Goal: Task Accomplishment & Management: Manage account settings

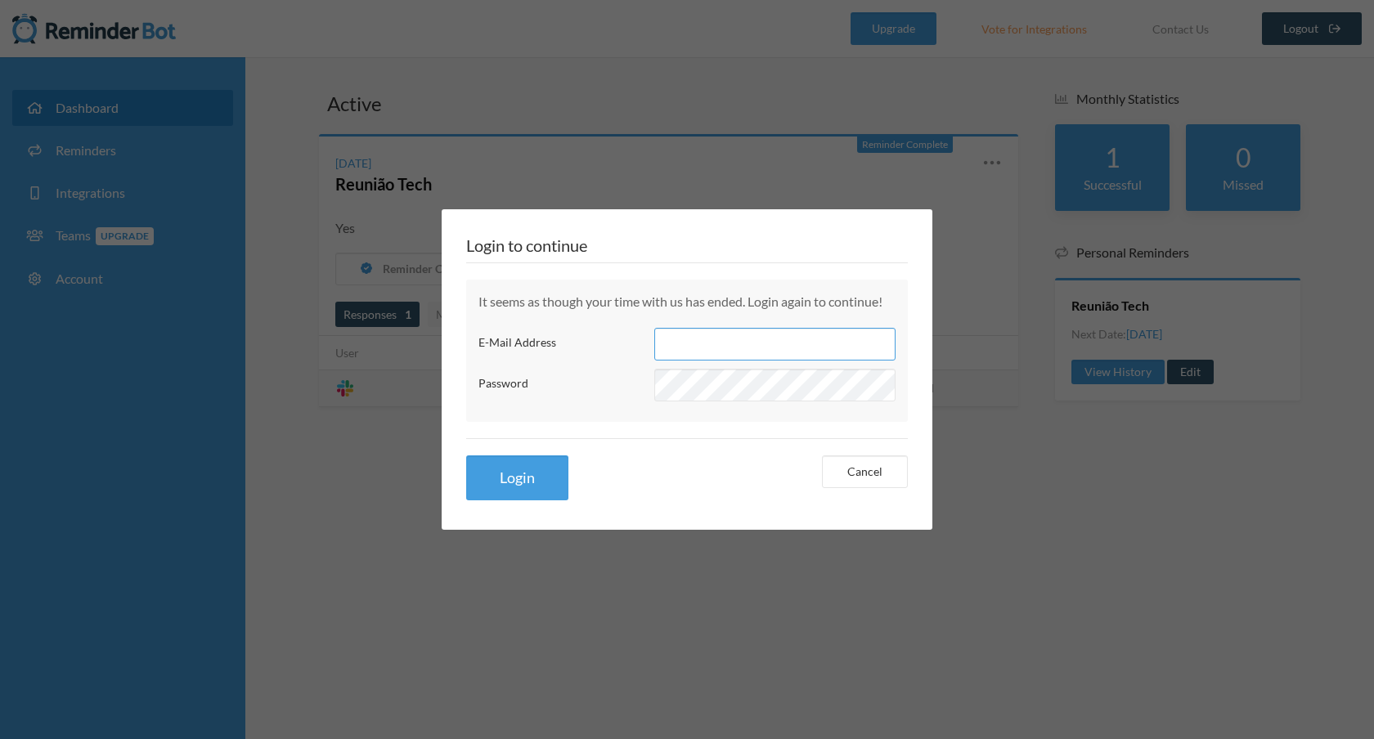
click at [719, 355] on input "E-Mail Address" at bounding box center [774, 344] width 241 height 33
type input "[EMAIL_ADDRESS][DOMAIN_NAME]"
click at [466, 456] on button "Login" at bounding box center [517, 478] width 102 height 45
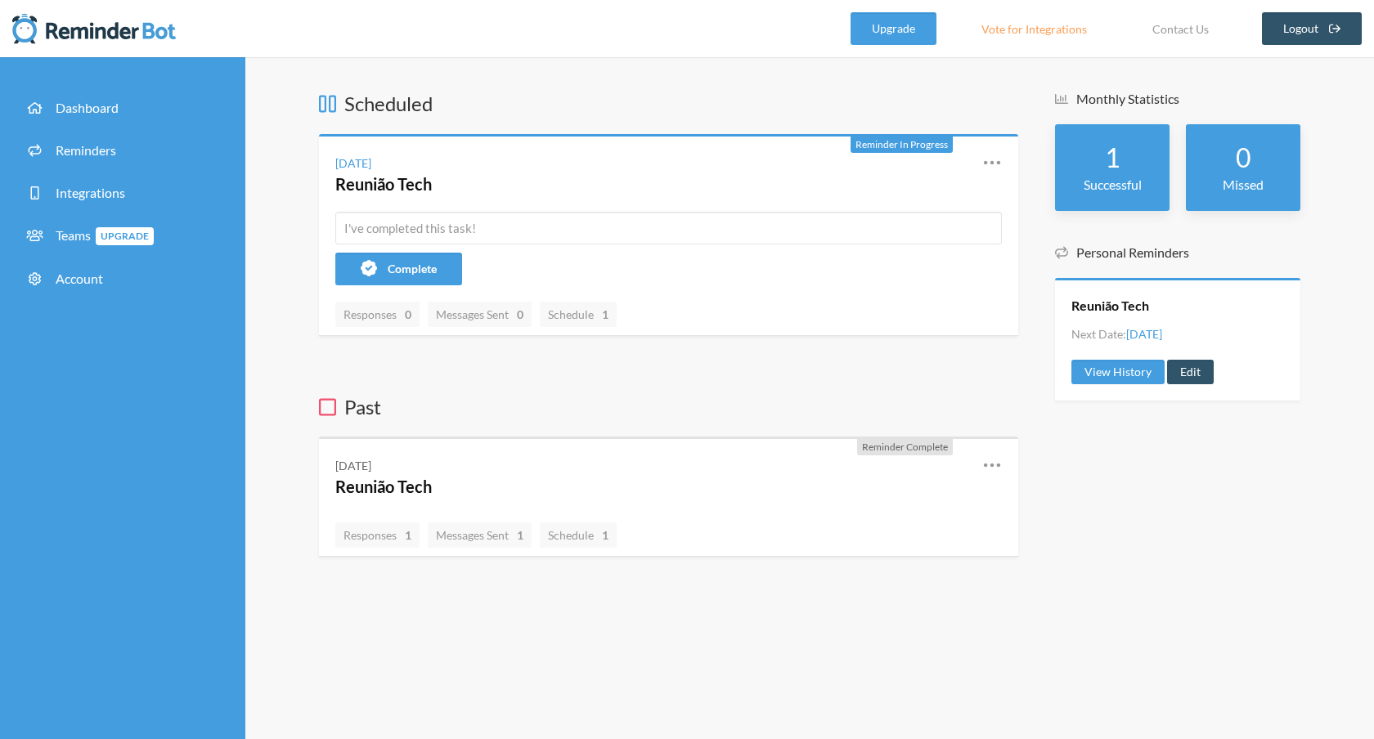
click at [630, 96] on h3 "Scheduled" at bounding box center [668, 104] width 699 height 28
click at [992, 155] on icon at bounding box center [992, 163] width 20 height 20
click at [864, 256] on link "Edit" at bounding box center [920, 257] width 139 height 25
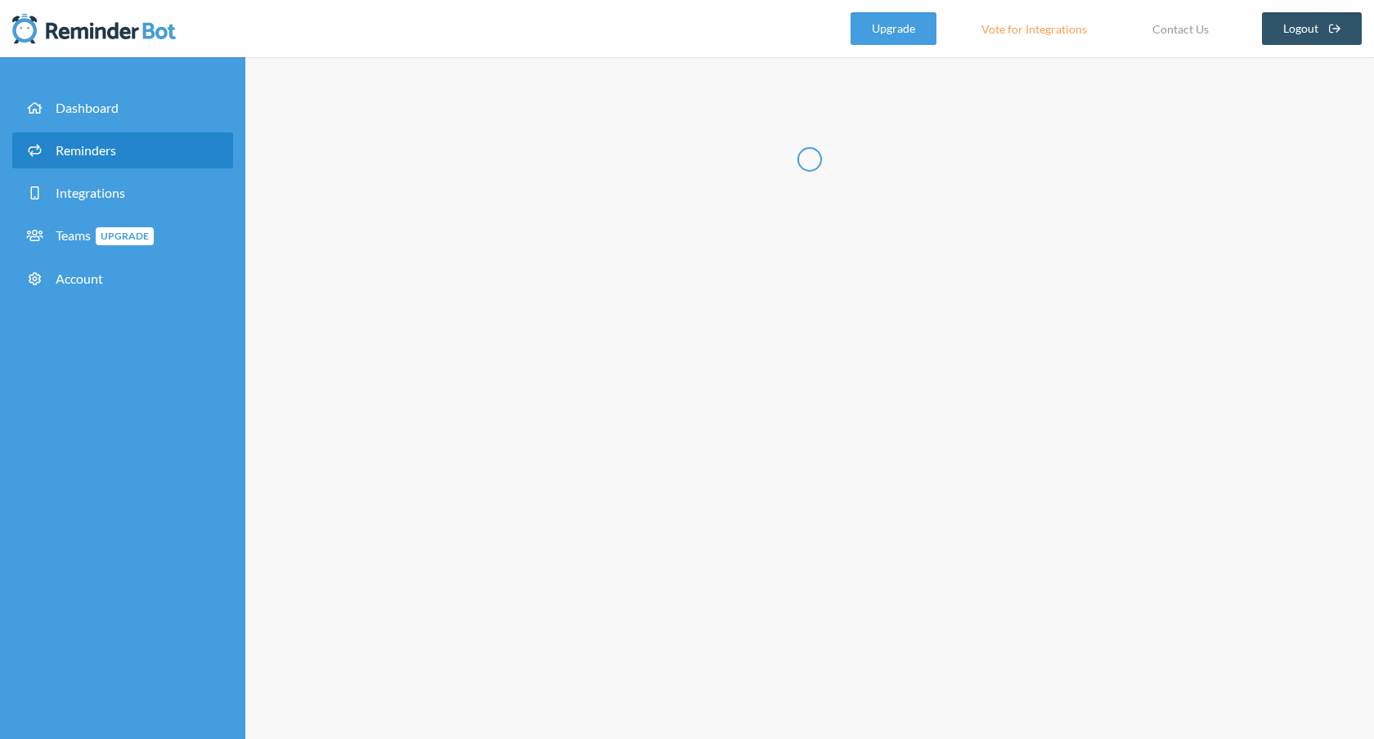
radio input "false"
radio input "true"
type input "Reunião Tech"
select select "11:00:00"
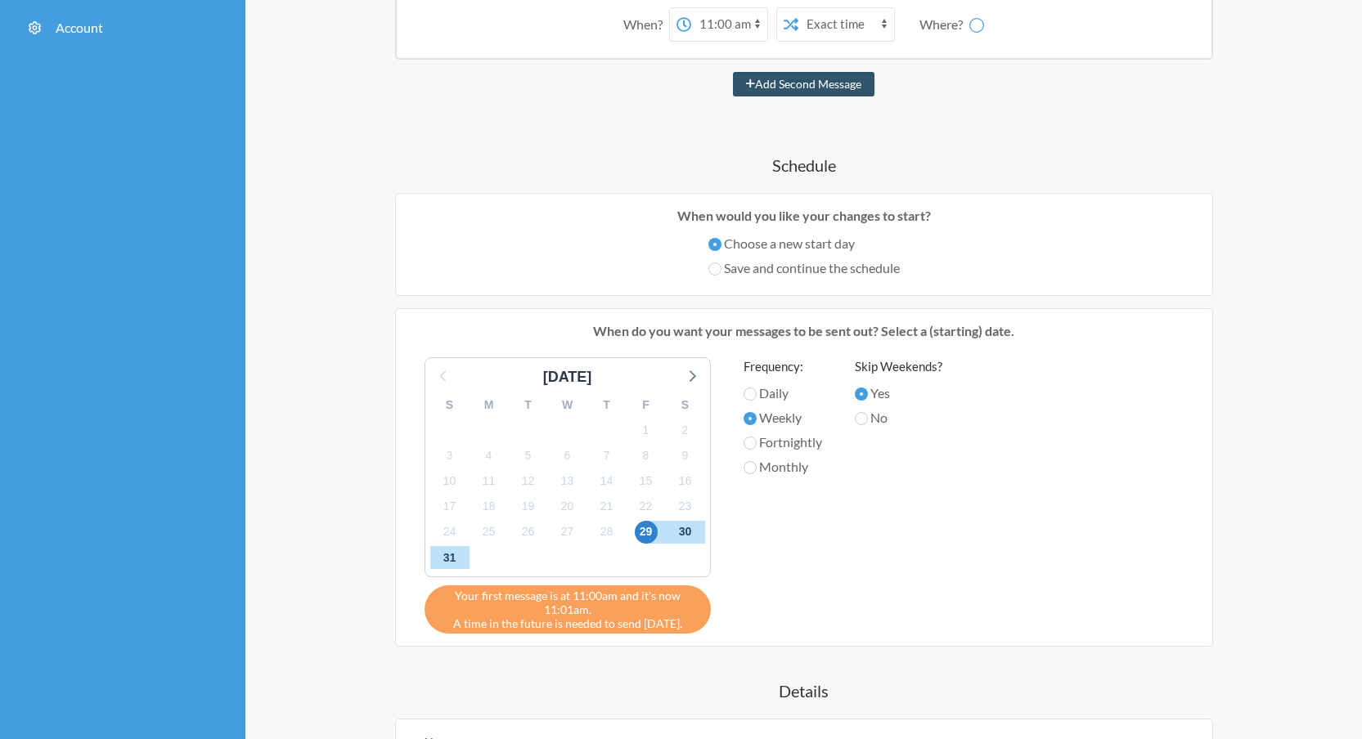
scroll to position [251, 0]
drag, startPoint x: 461, startPoint y: 591, endPoint x: 684, endPoint y: 623, distance: 225.6
click at [684, 623] on div "Your first message is at 11:00am and it's now 11:01am. A time in the future is …" at bounding box center [568, 610] width 286 height 48
click at [697, 617] on div "Your first message is at 11:00am and it's now 11:01am. A time in the future is …" at bounding box center [568, 610] width 286 height 48
click at [769, 594] on div "Frequency: Daily Weekly Fortnightly Monthly" at bounding box center [783, 491] width 79 height 268
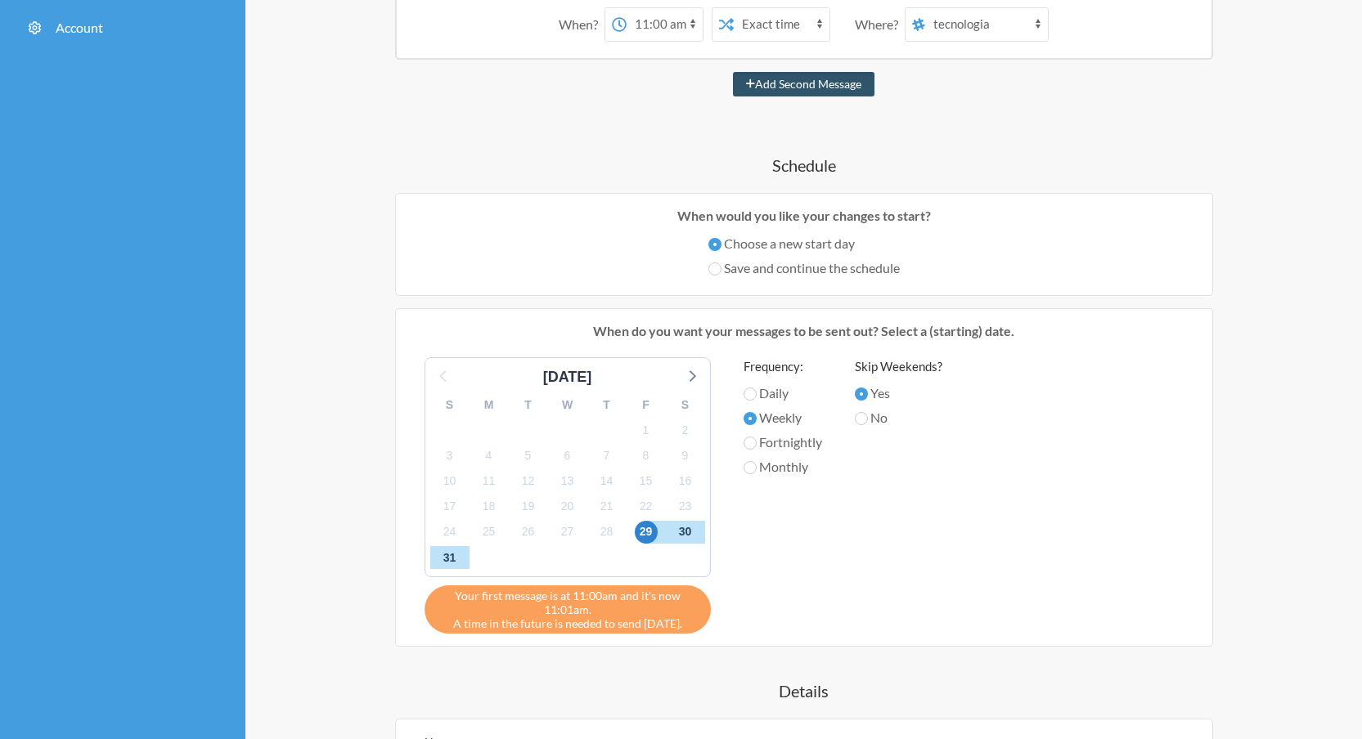
scroll to position [254, 0]
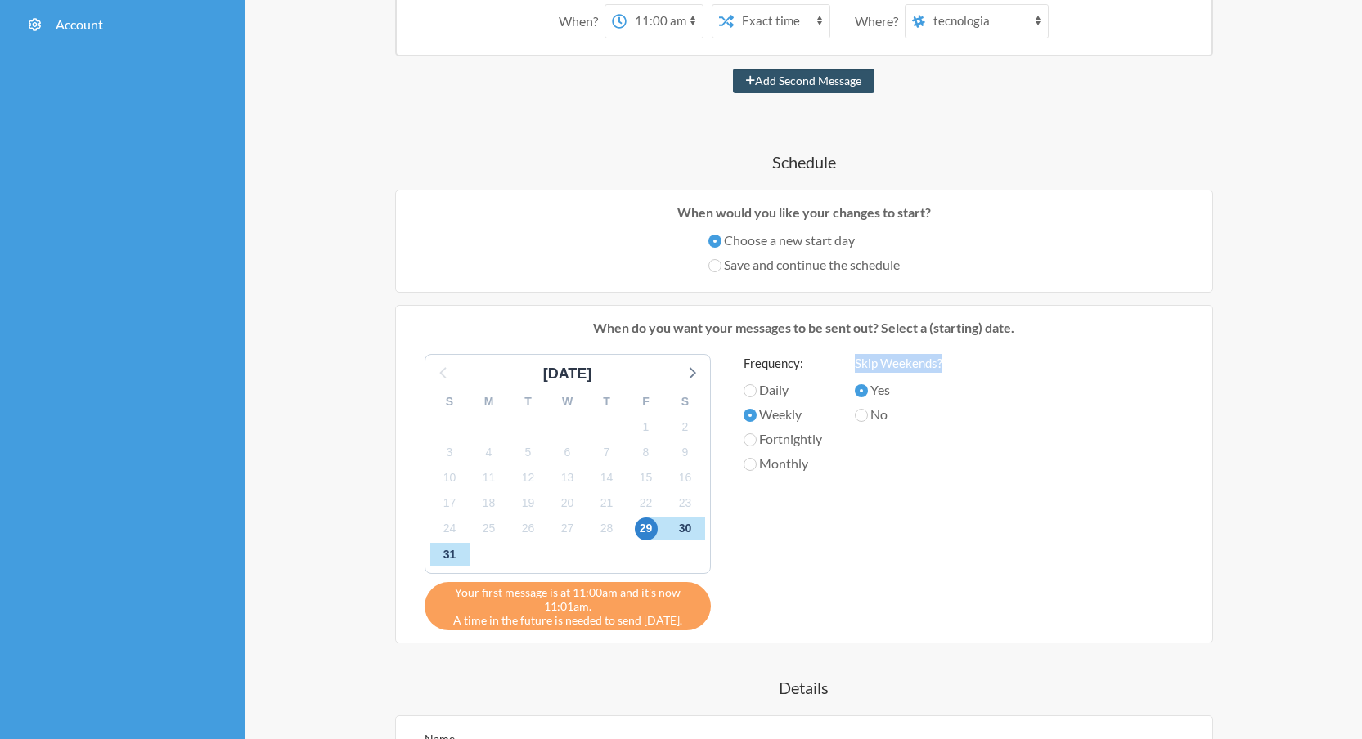
drag, startPoint x: 952, startPoint y: 359, endPoint x: 857, endPoint y: 362, distance: 94.9
click at [857, 362] on div "August 2025 S M T W T F S 27 28 29 30 31 1 2 3 4 5 6 7 8 9 10 11 12 13 14 15 16…" at bounding box center [804, 492] width 792 height 276
click at [697, 369] on icon at bounding box center [691, 372] width 21 height 21
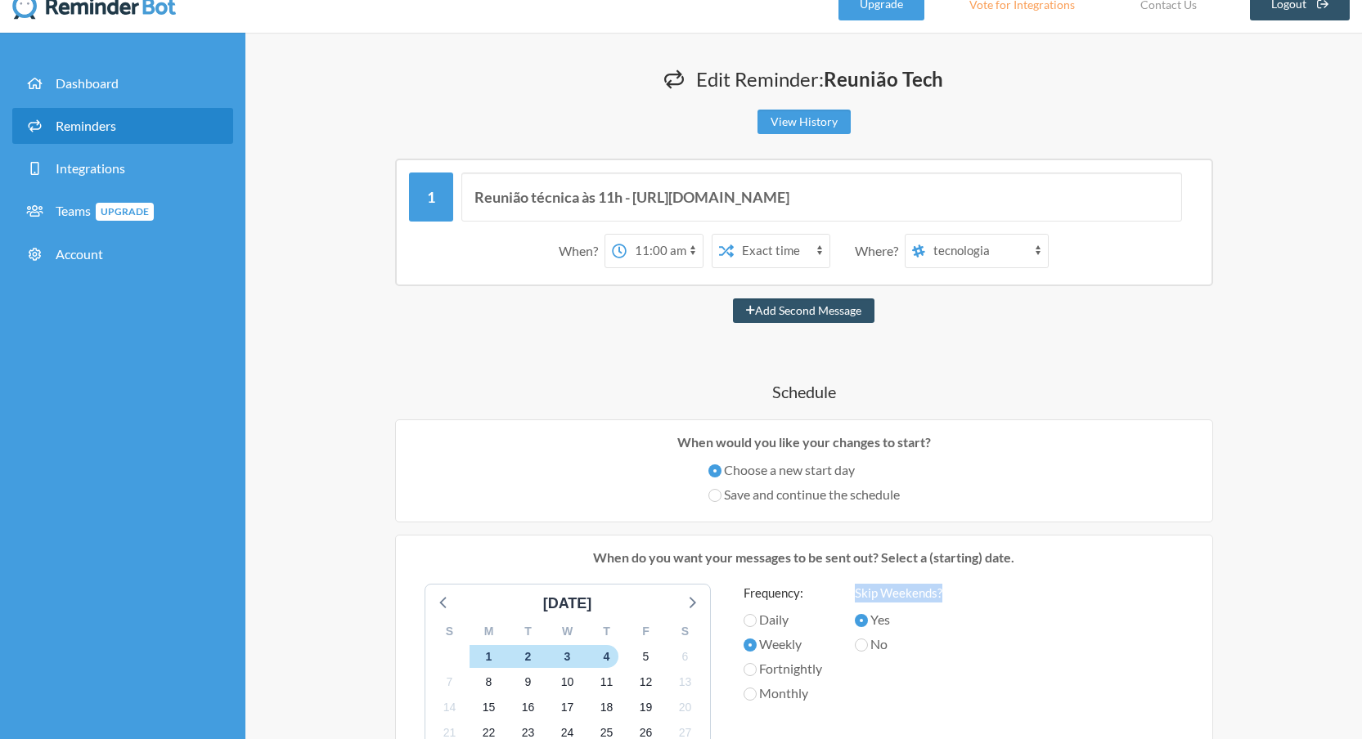
scroll to position [28, 0]
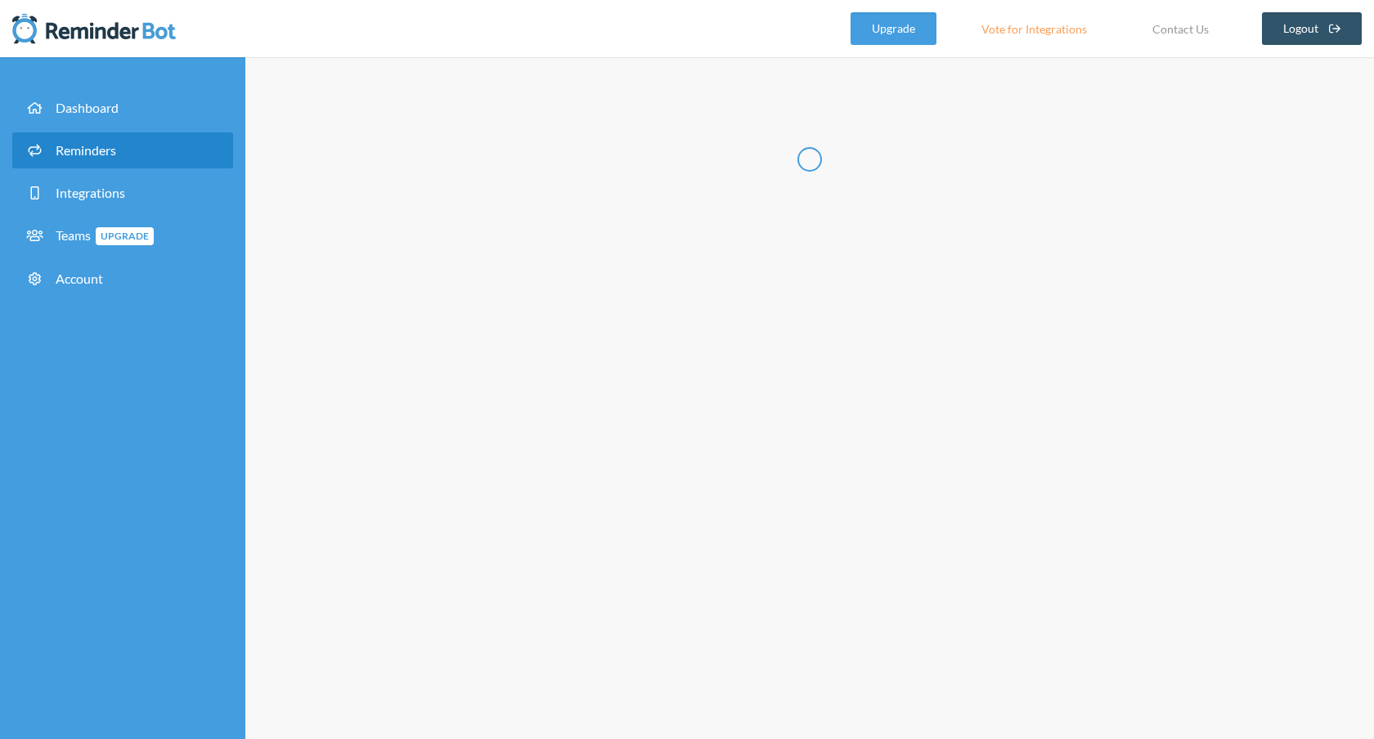
radio input "false"
radio input "true"
type input "Reunião Tech"
select select "11:00:00"
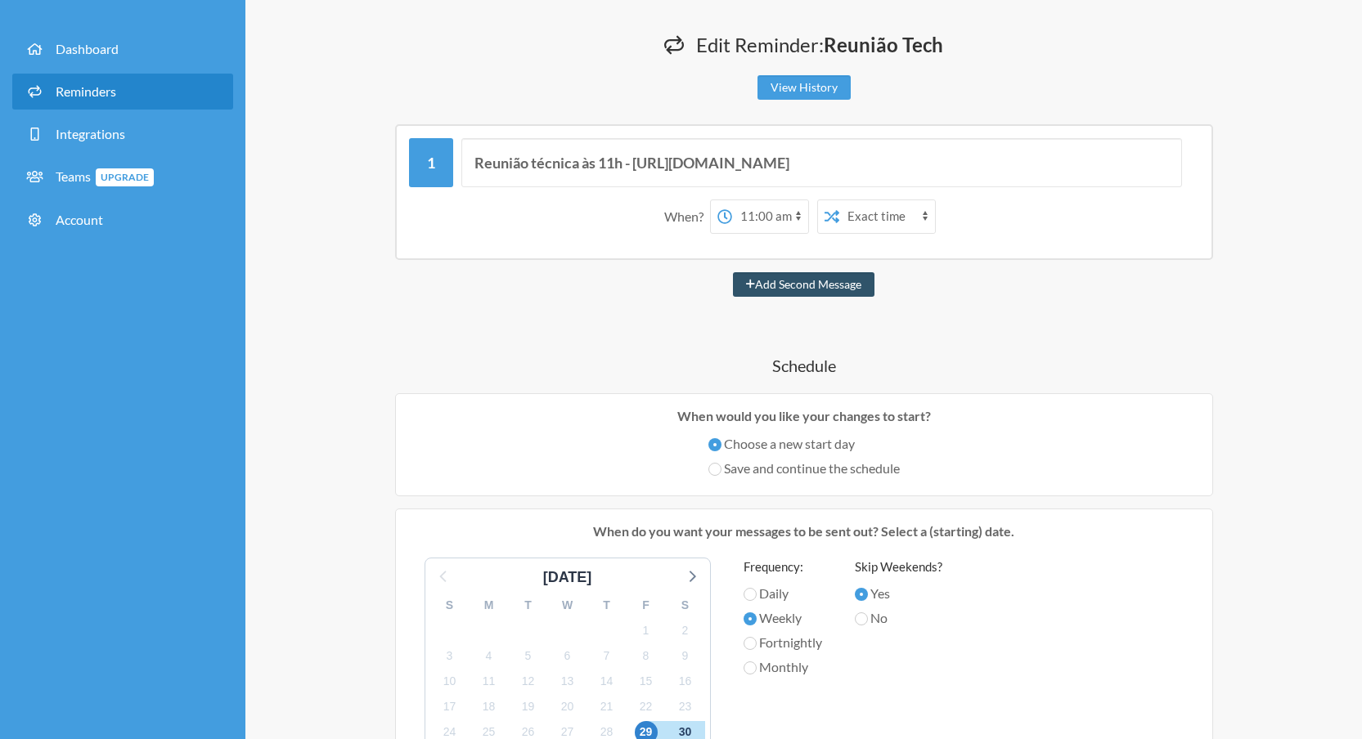
scroll to position [316, 0]
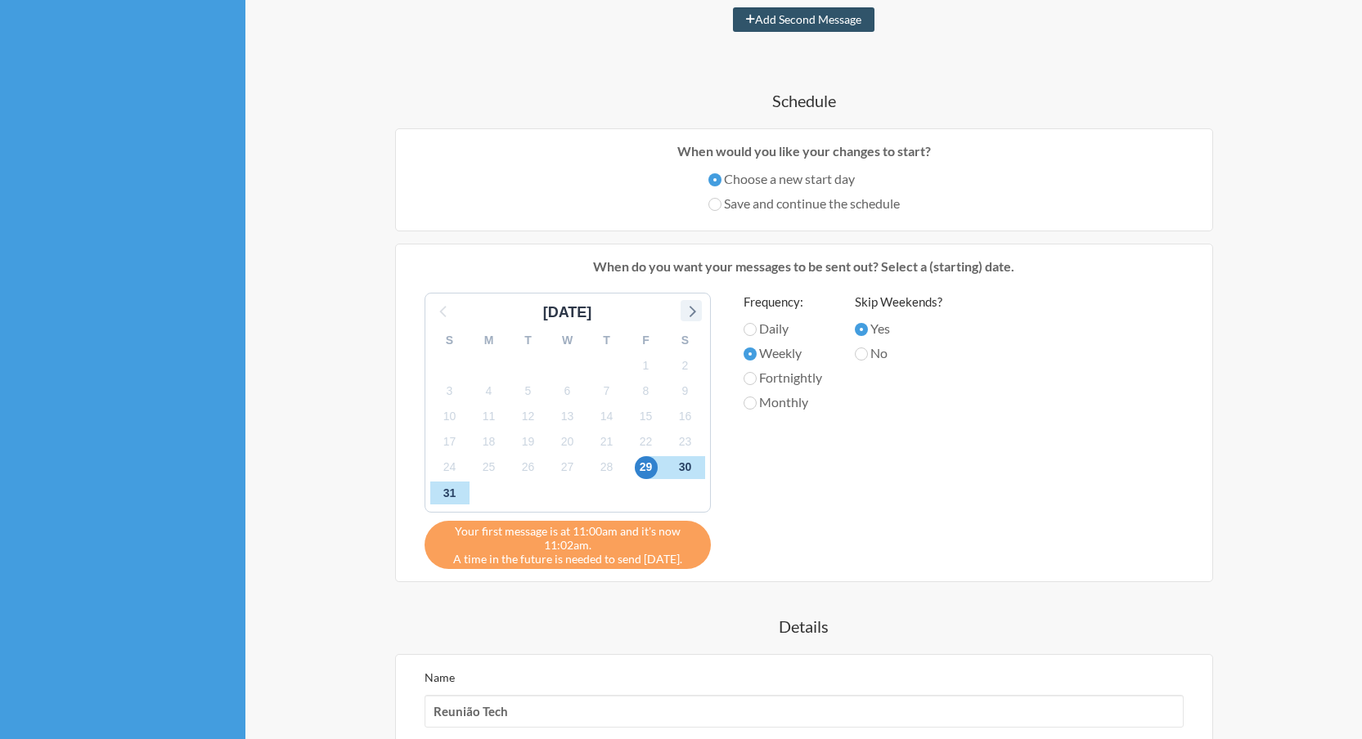
click at [686, 318] on icon at bounding box center [691, 310] width 21 height 21
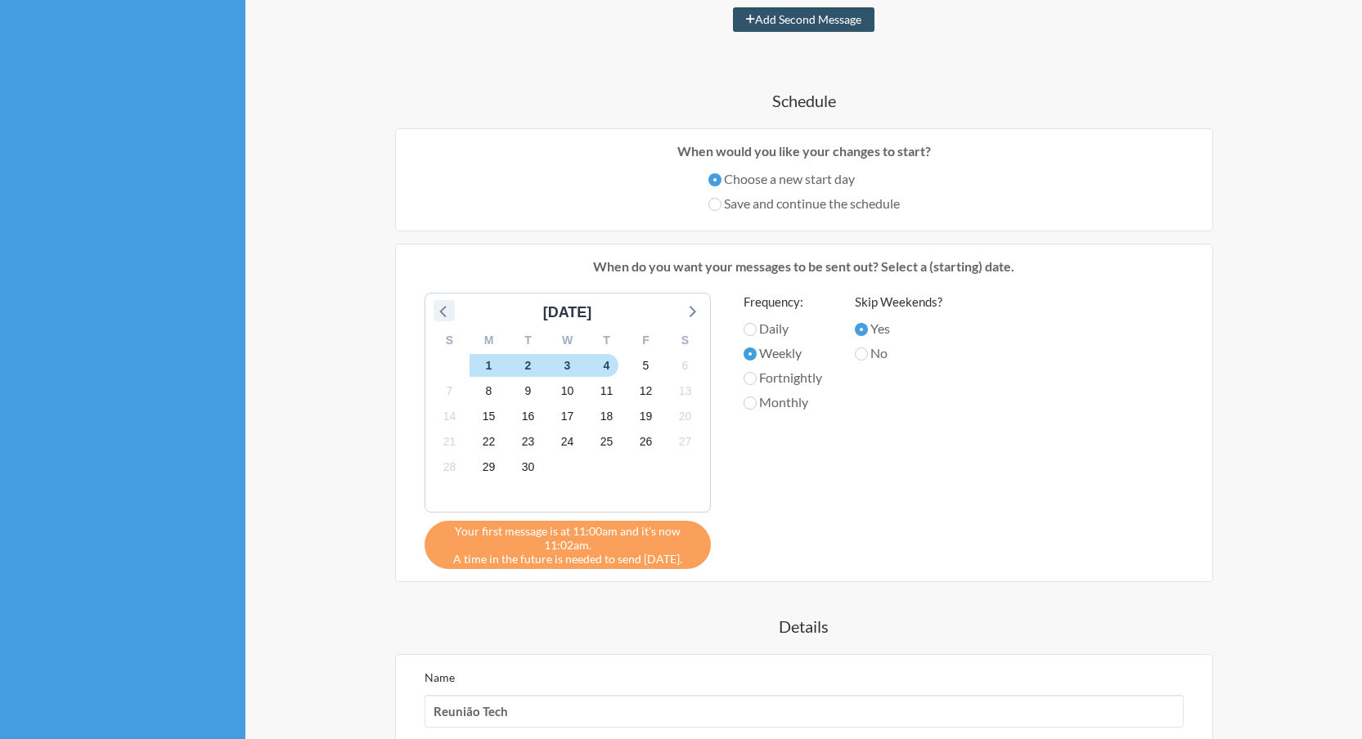
click at [434, 309] on icon at bounding box center [444, 310] width 21 height 21
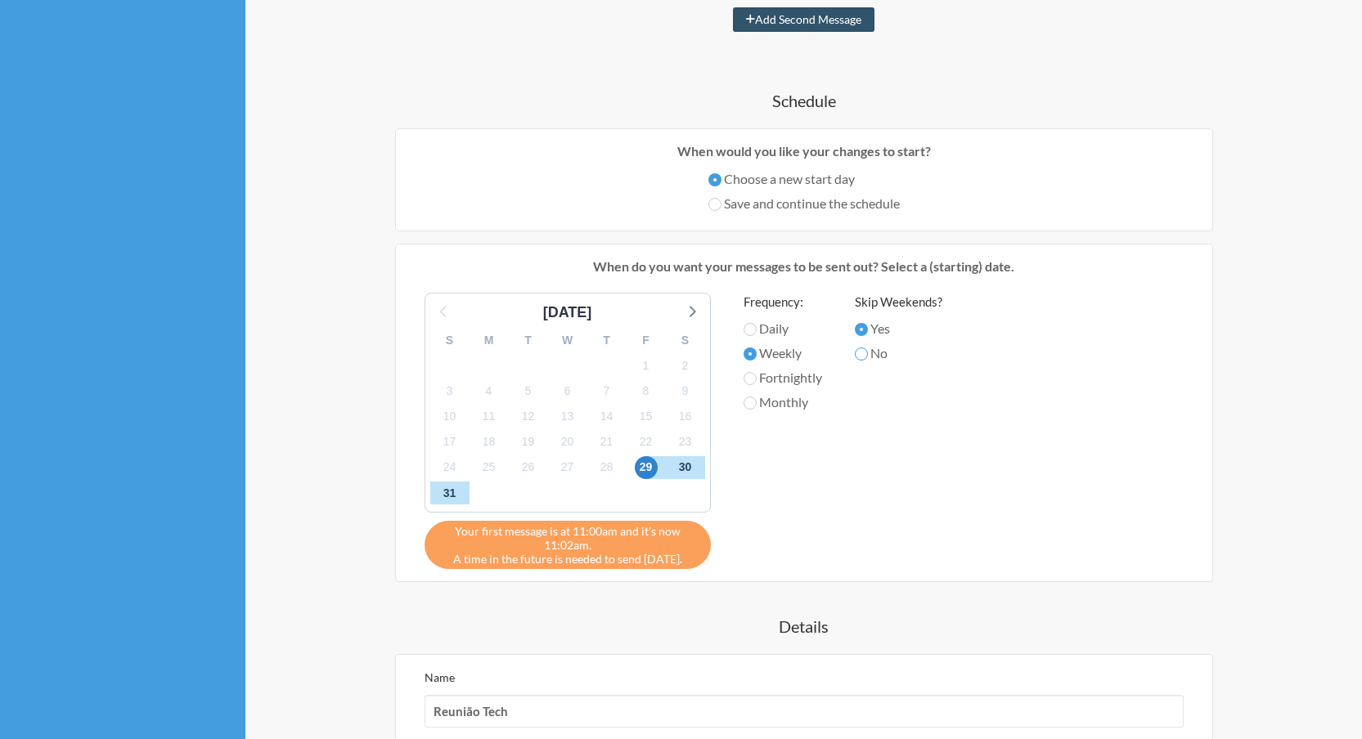
click at [868, 352] on input "No" at bounding box center [861, 354] width 13 height 13
radio input "true"
click at [748, 323] on input "Daily" at bounding box center [750, 329] width 13 height 13
radio input "true"
click at [750, 348] on input "Weekly" at bounding box center [750, 354] width 13 height 13
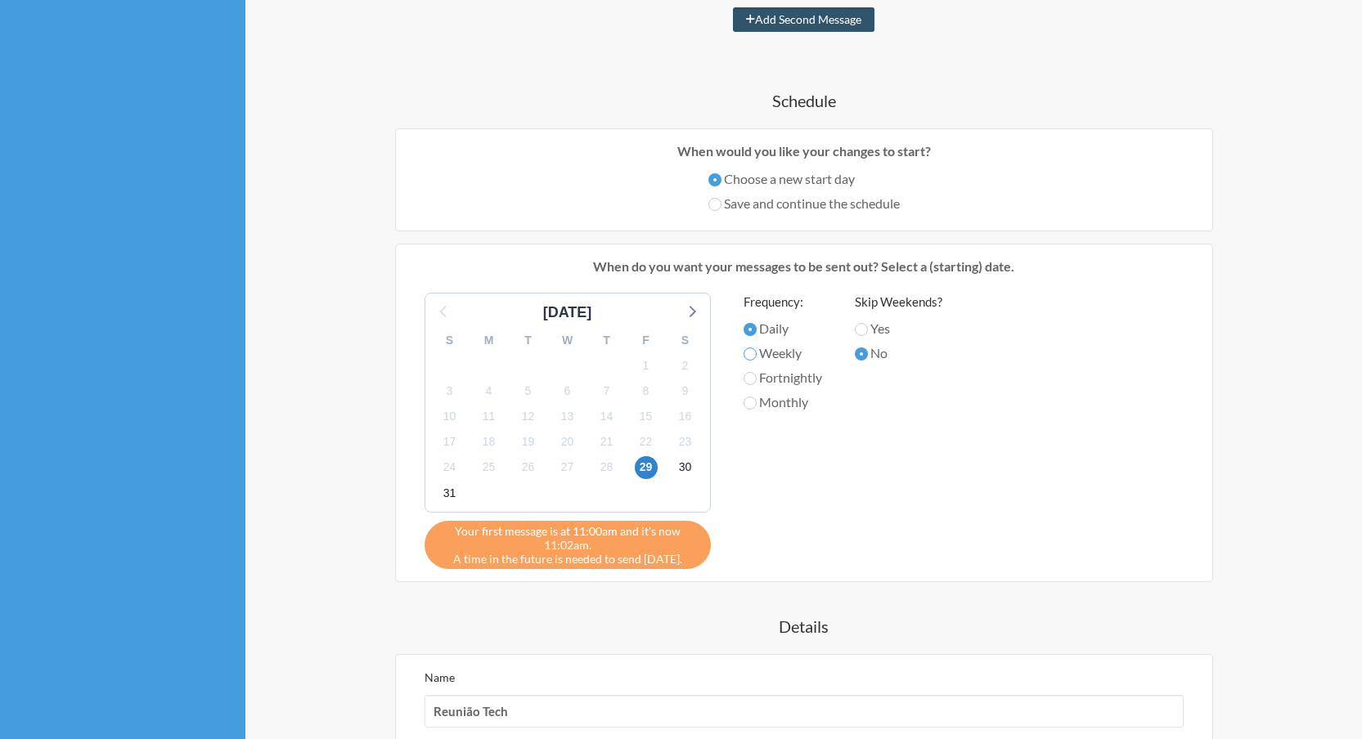
radio input "true"
click at [749, 374] on input "Fortnightly" at bounding box center [750, 378] width 13 height 13
radio input "true"
click at [684, 310] on icon at bounding box center [691, 310] width 21 height 21
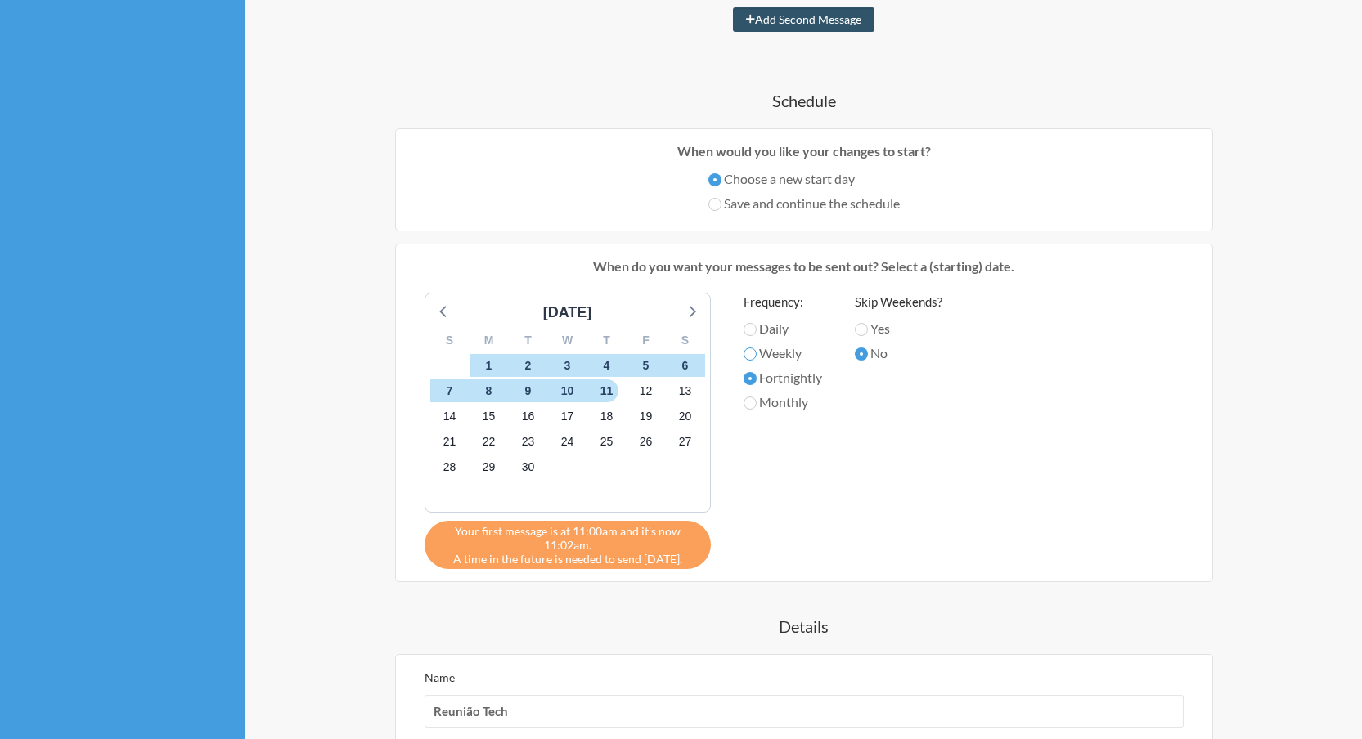
click at [752, 349] on input "Weekly" at bounding box center [750, 354] width 13 height 13
radio input "true"
click at [753, 402] on input "Monthly" at bounding box center [750, 403] width 13 height 13
radio input "true"
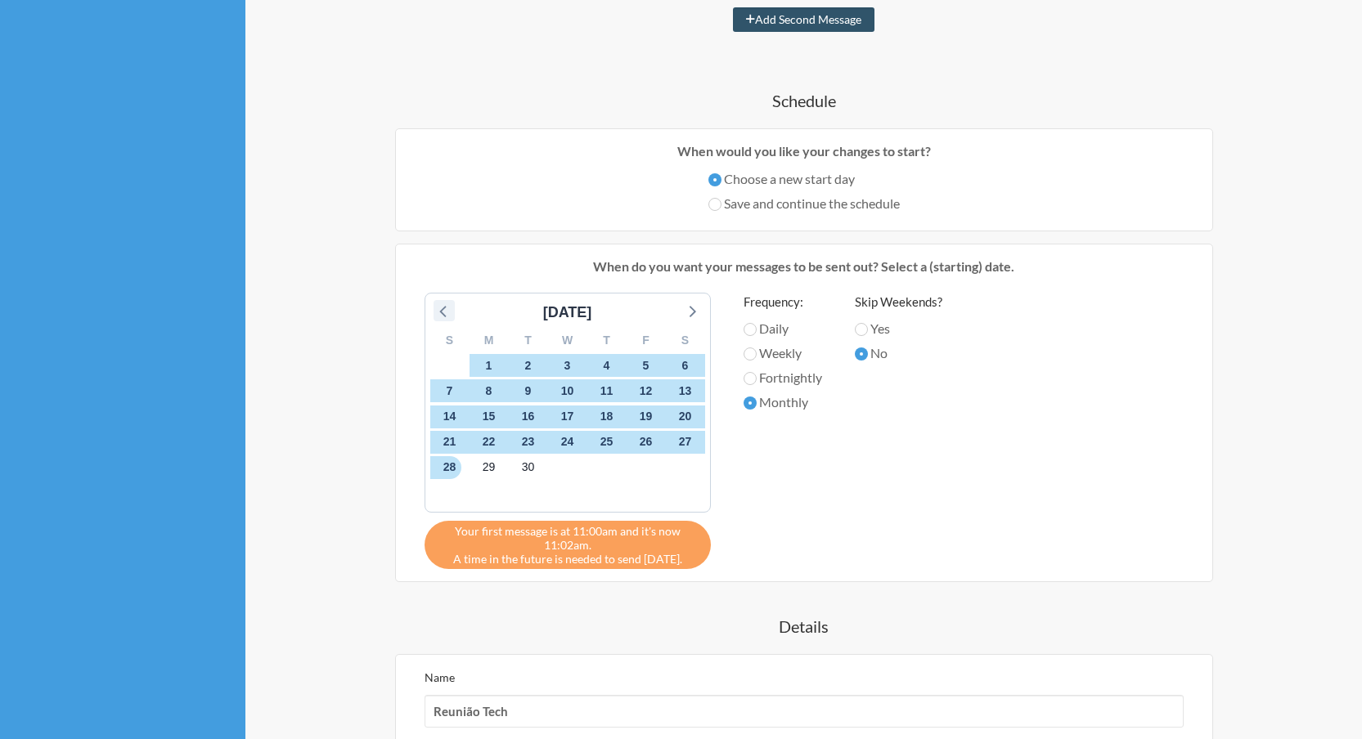
click at [444, 311] on icon at bounding box center [444, 310] width 21 height 21
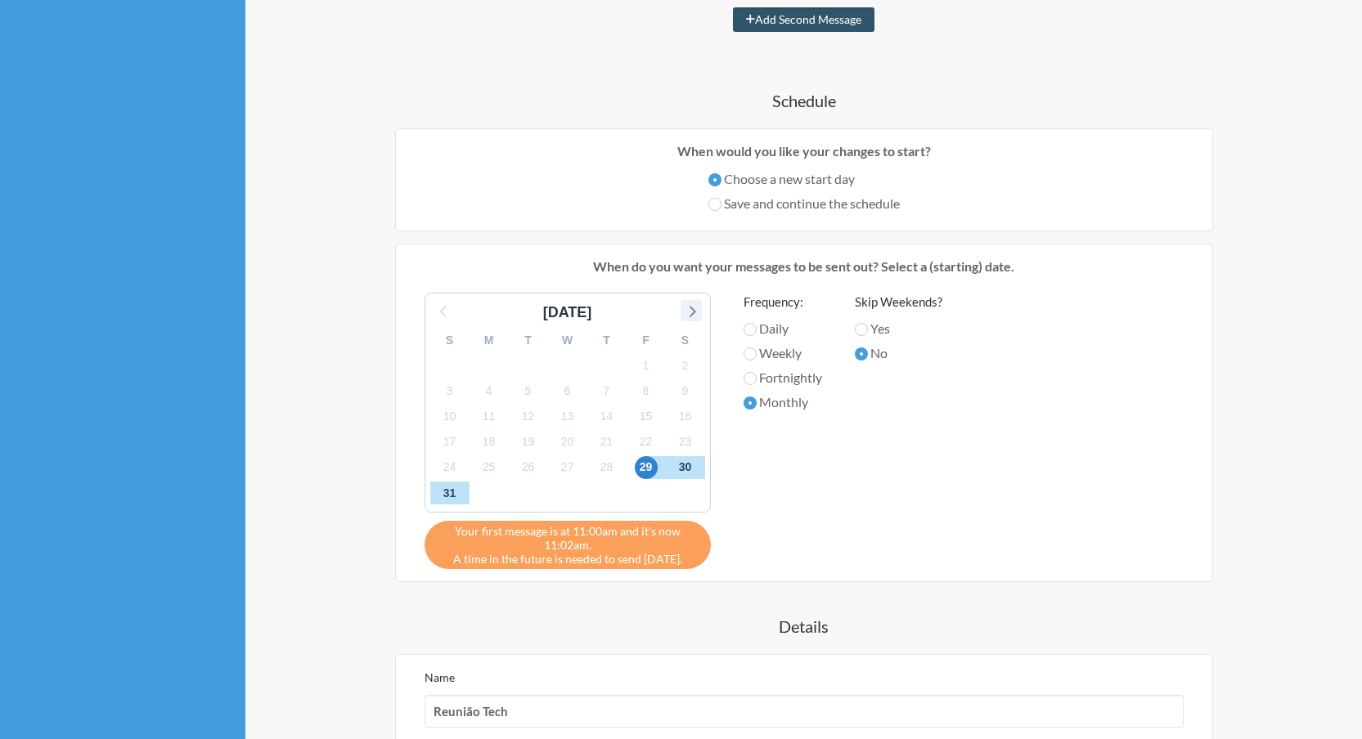
click at [690, 302] on icon at bounding box center [691, 310] width 21 height 21
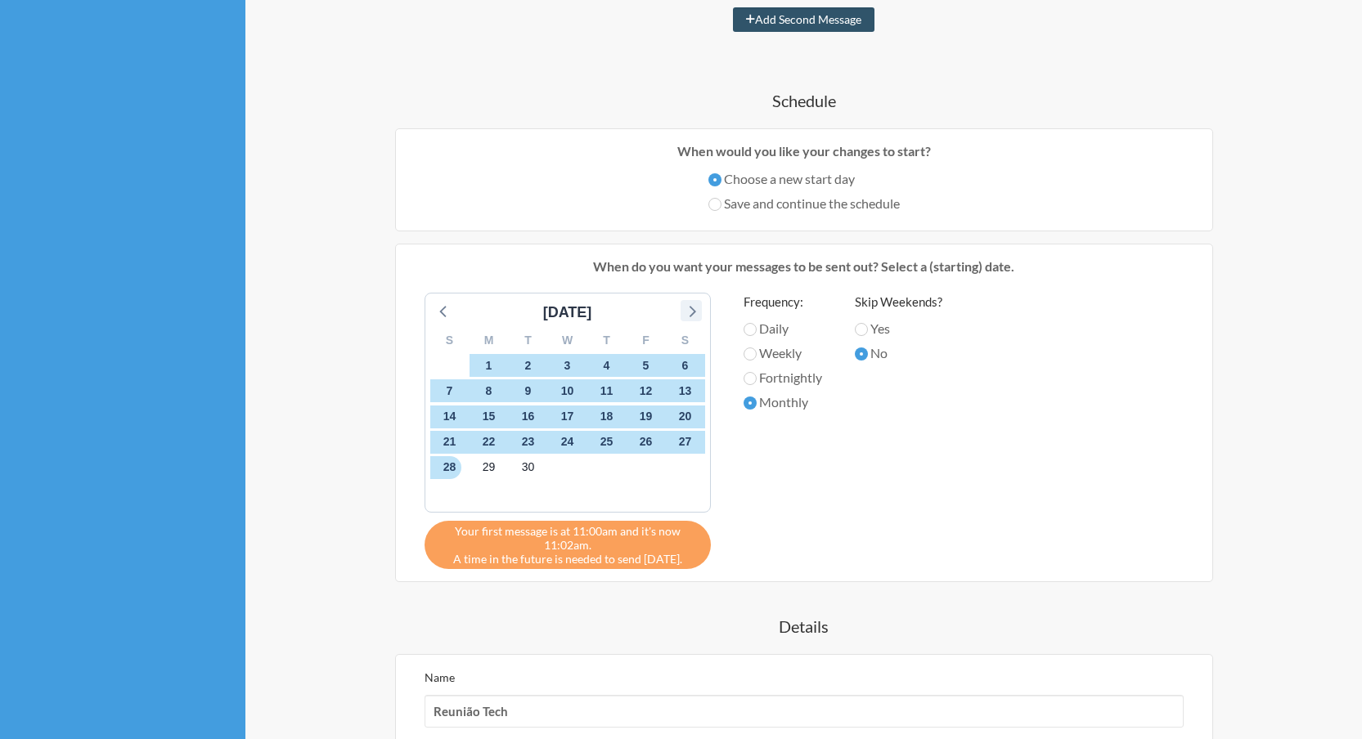
click at [691, 307] on icon at bounding box center [692, 311] width 7 height 11
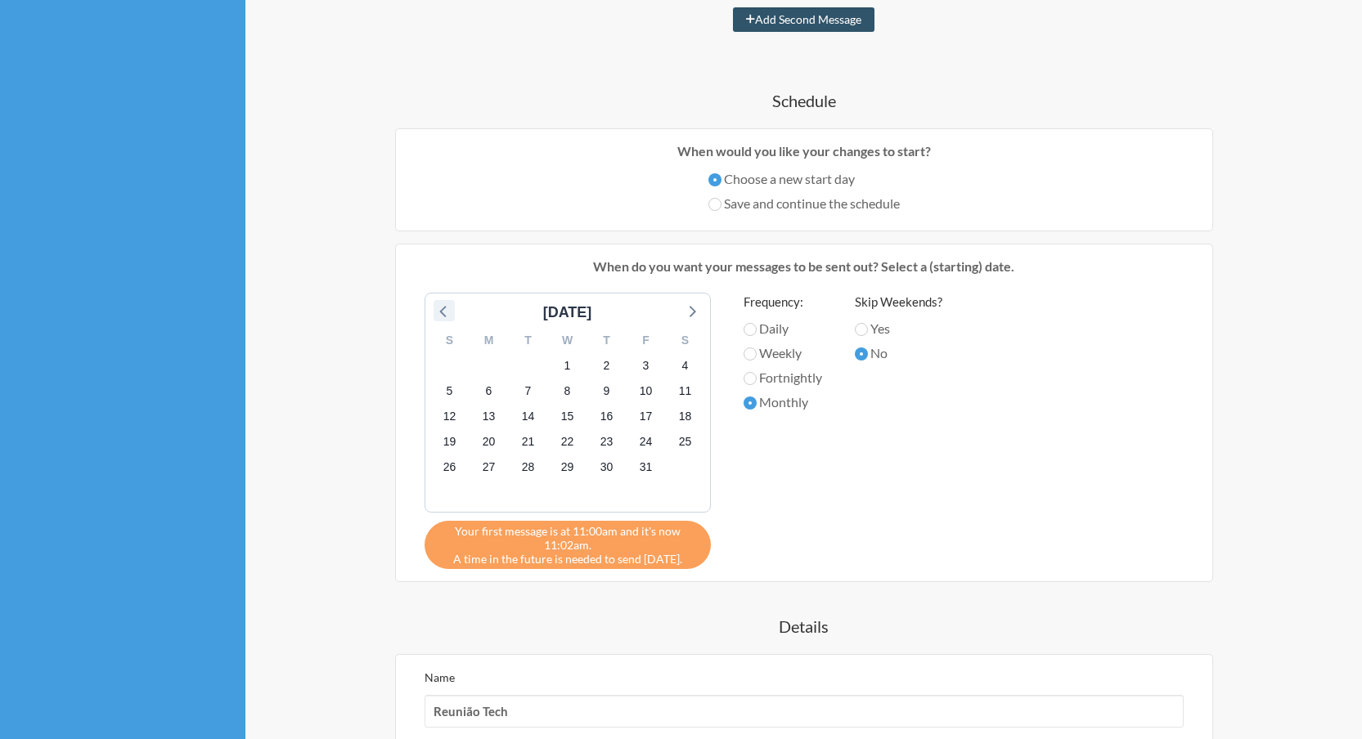
click at [442, 308] on icon at bounding box center [442, 311] width 7 height 11
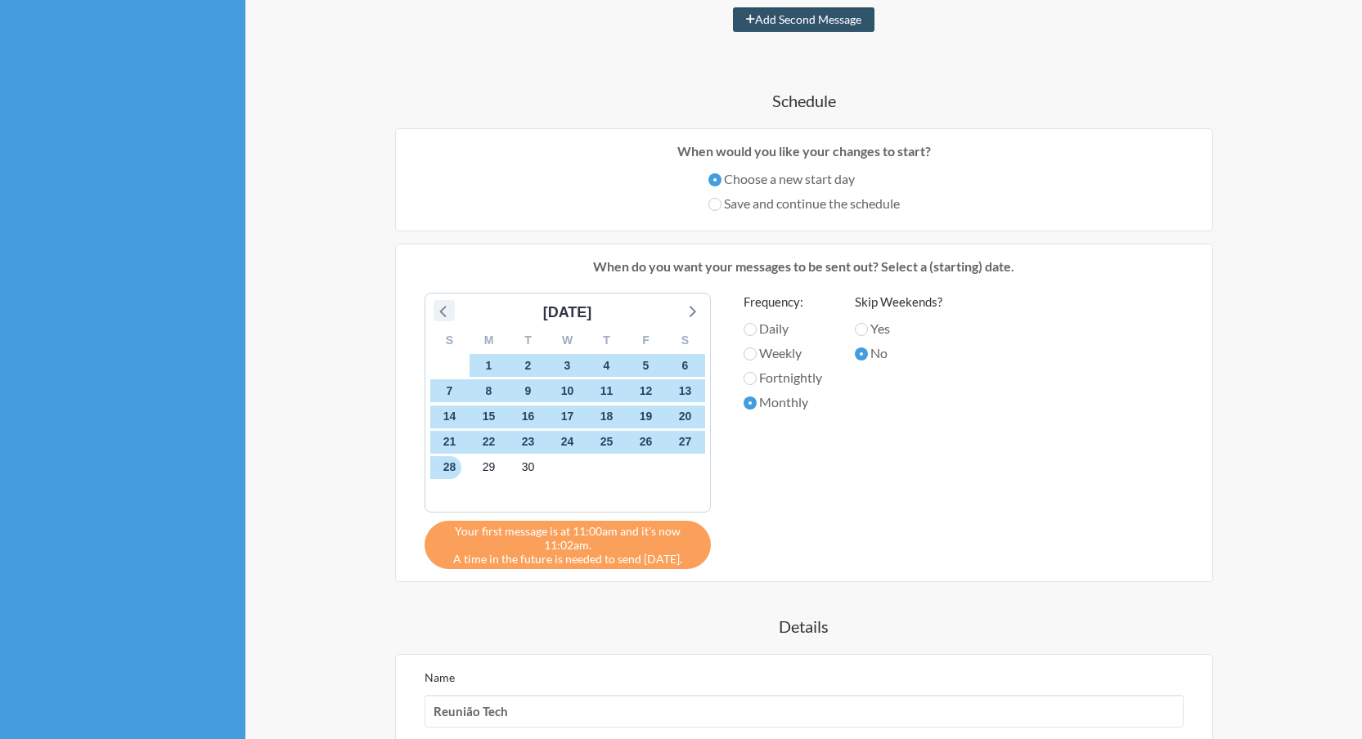
click at [442, 308] on icon at bounding box center [442, 311] width 7 height 11
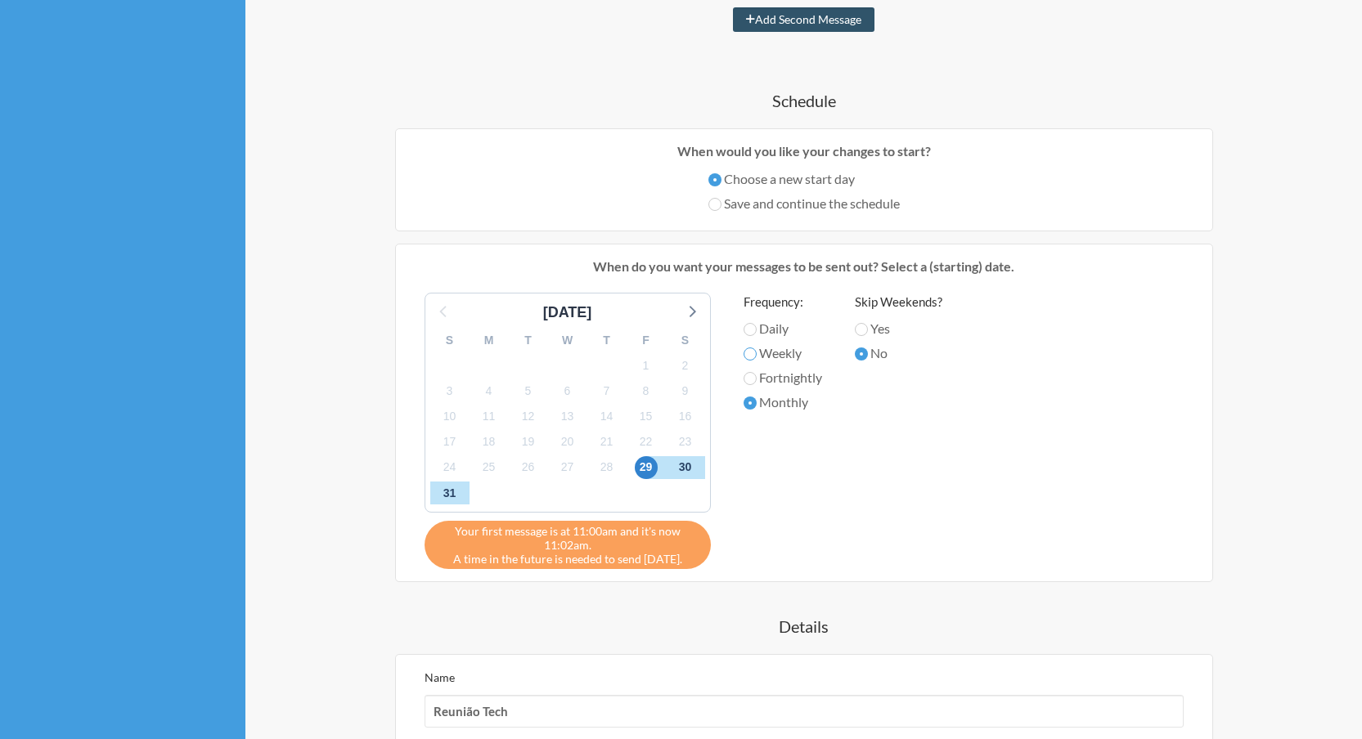
click at [750, 348] on input "Weekly" at bounding box center [750, 354] width 13 height 13
radio input "true"
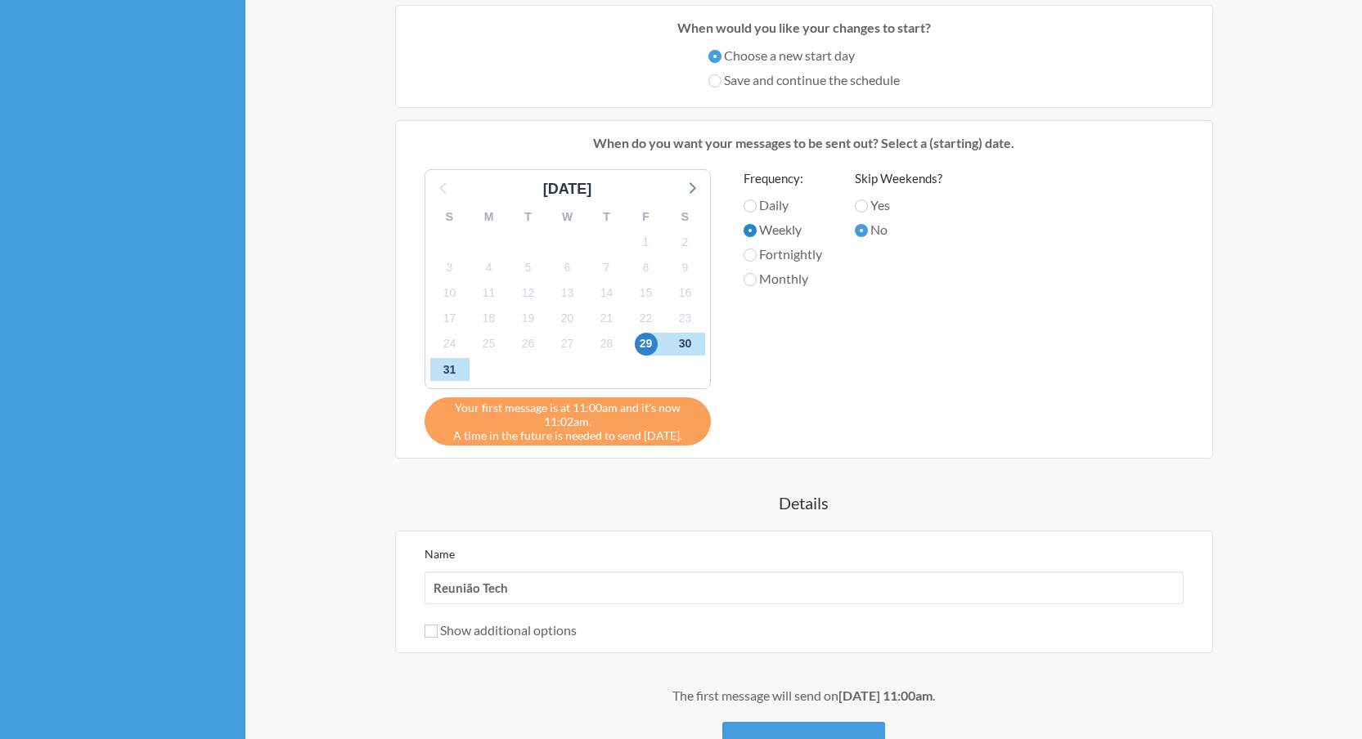
scroll to position [89, 0]
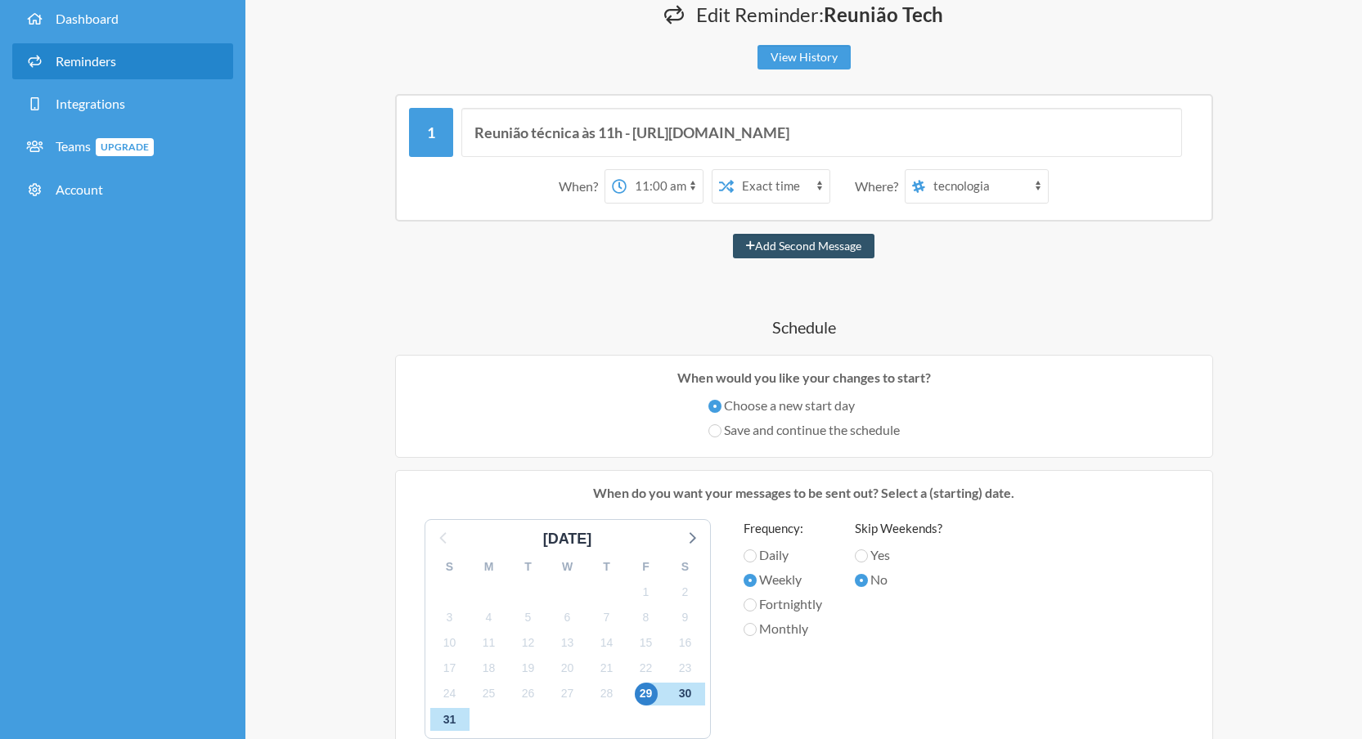
click at [582, 289] on div "Reunião técnica às 11h - https://meet.jit.si/ReuniaoTechLuxCondominioDaily When…" at bounding box center [804, 626] width 982 height 1064
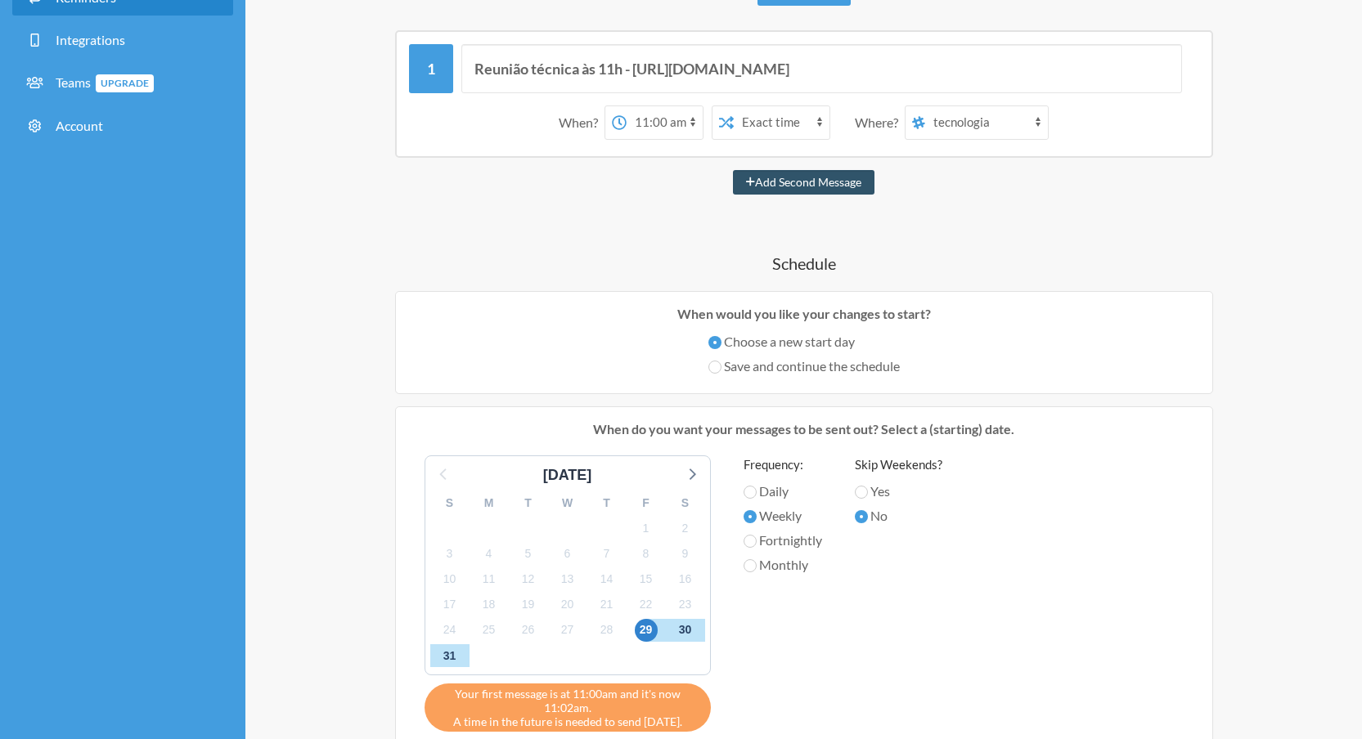
scroll to position [154, 0]
click at [717, 365] on input "Save and continue the schedule" at bounding box center [714, 366] width 13 height 13
radio input "true"
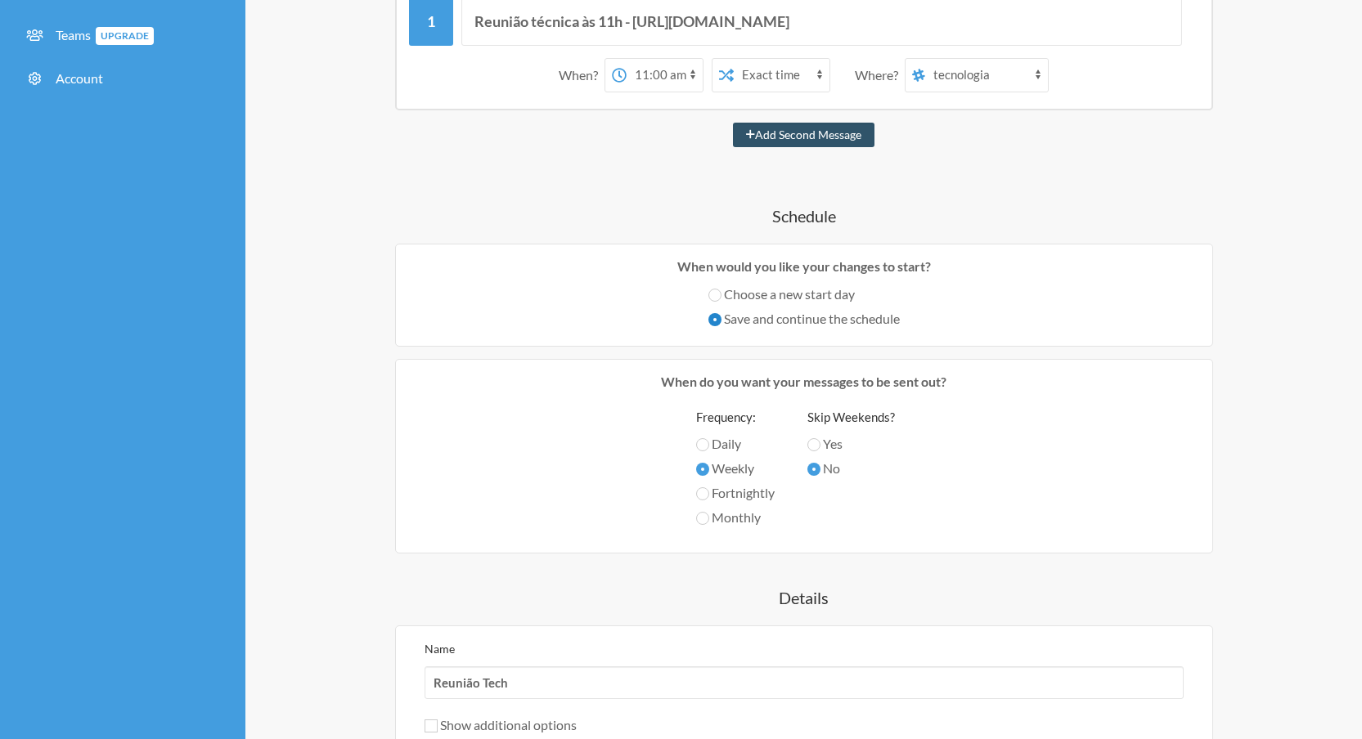
scroll to position [275, 0]
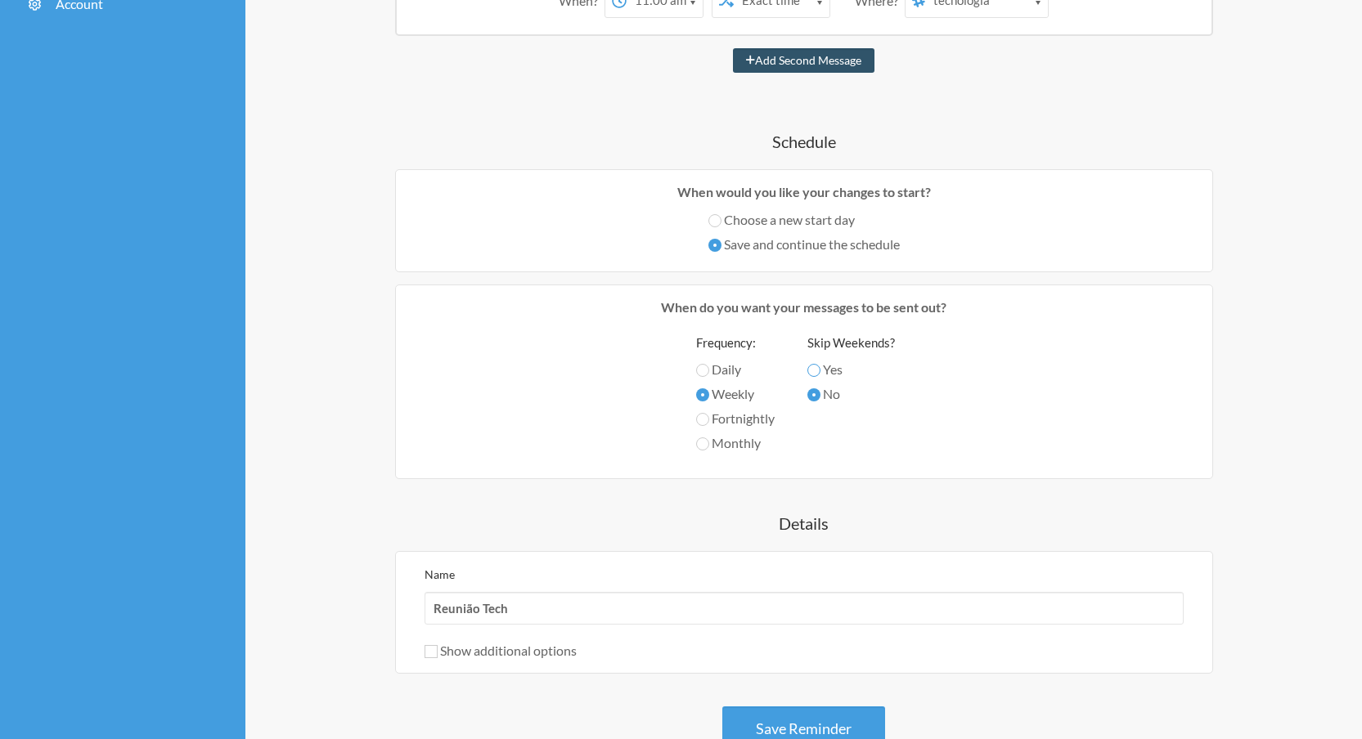
click at [819, 371] on input "Yes" at bounding box center [813, 370] width 13 height 13
radio input "true"
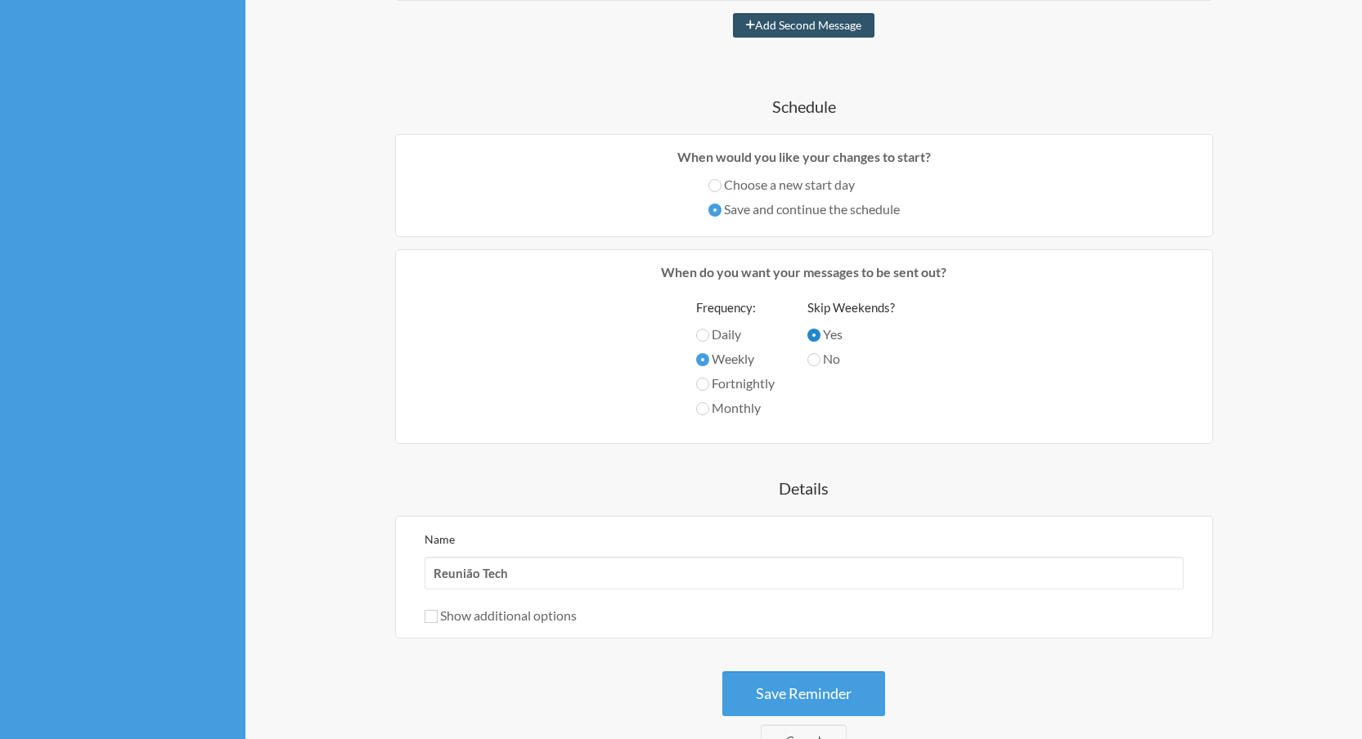
scroll to position [386, 0]
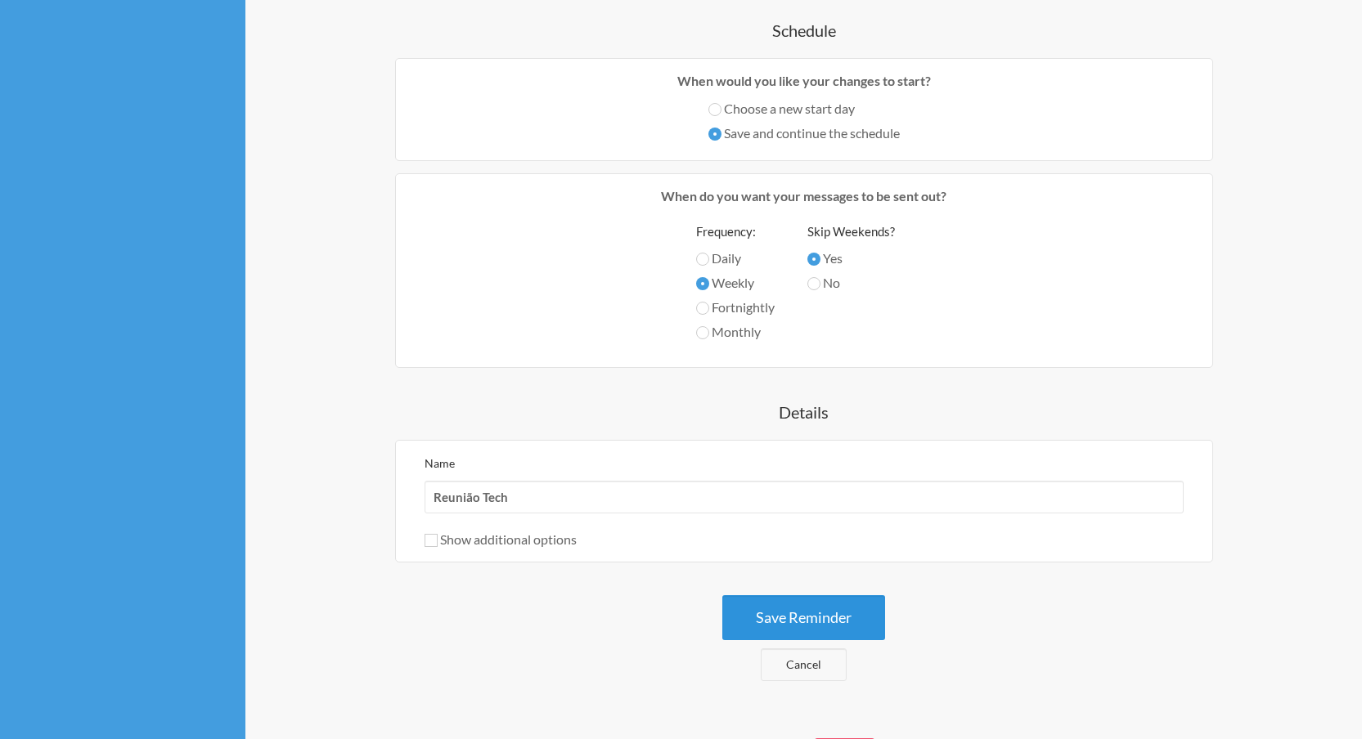
click at [789, 621] on button "Save Reminder" at bounding box center [803, 617] width 163 height 45
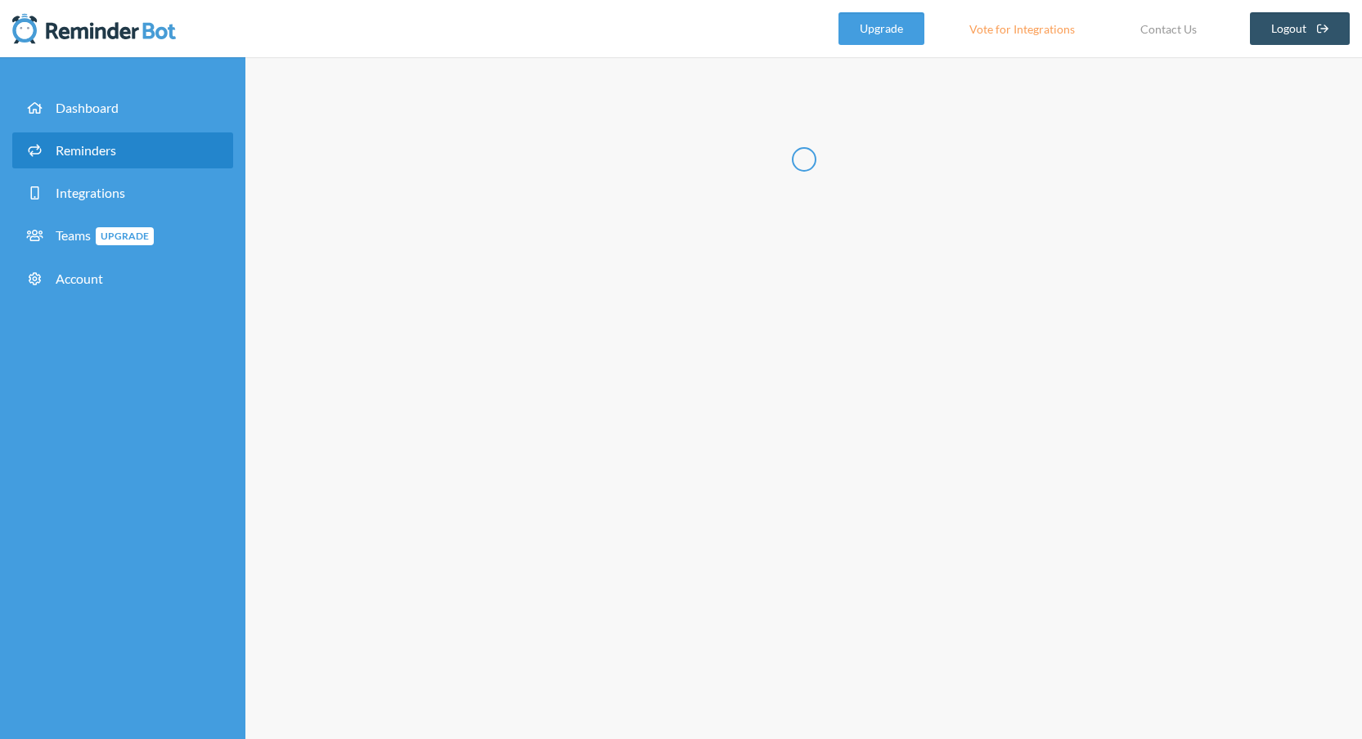
scroll to position [0, 0]
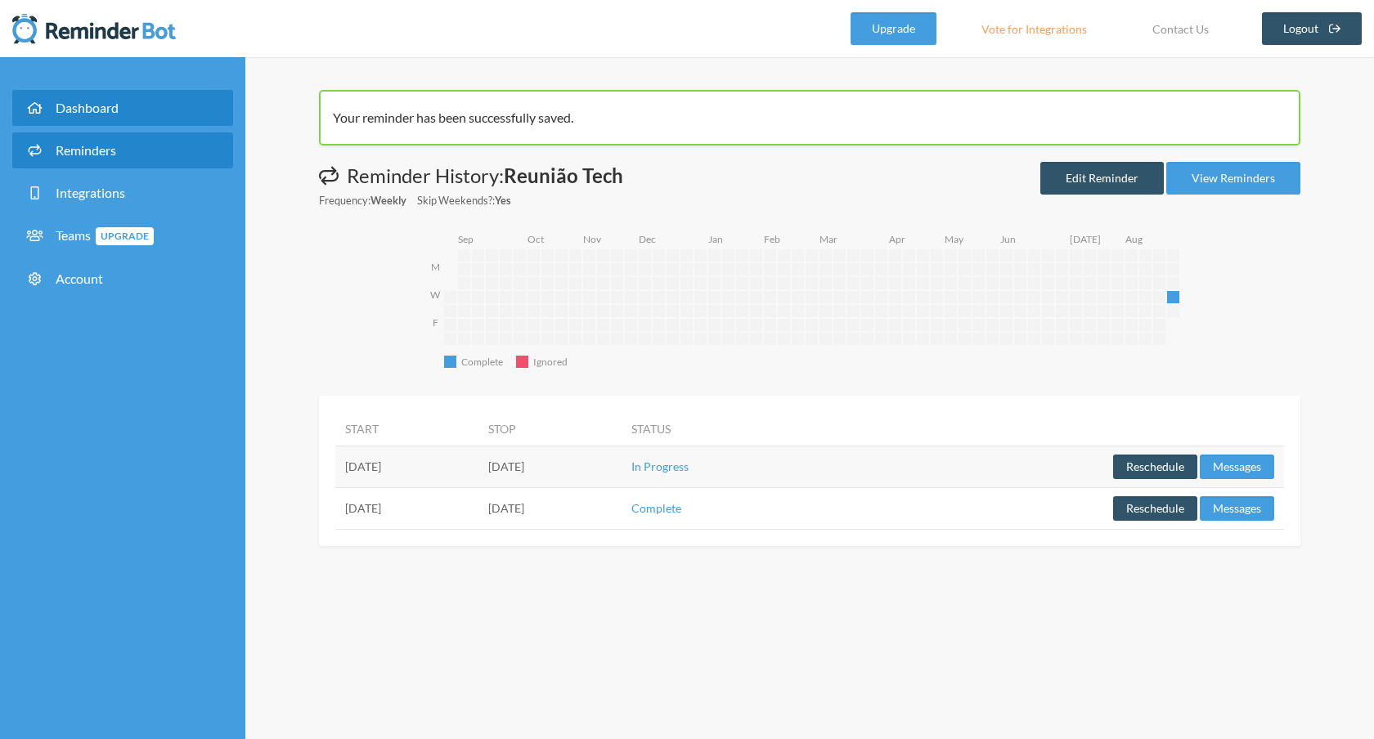
click at [108, 109] on span "Dashboard" at bounding box center [87, 108] width 63 height 16
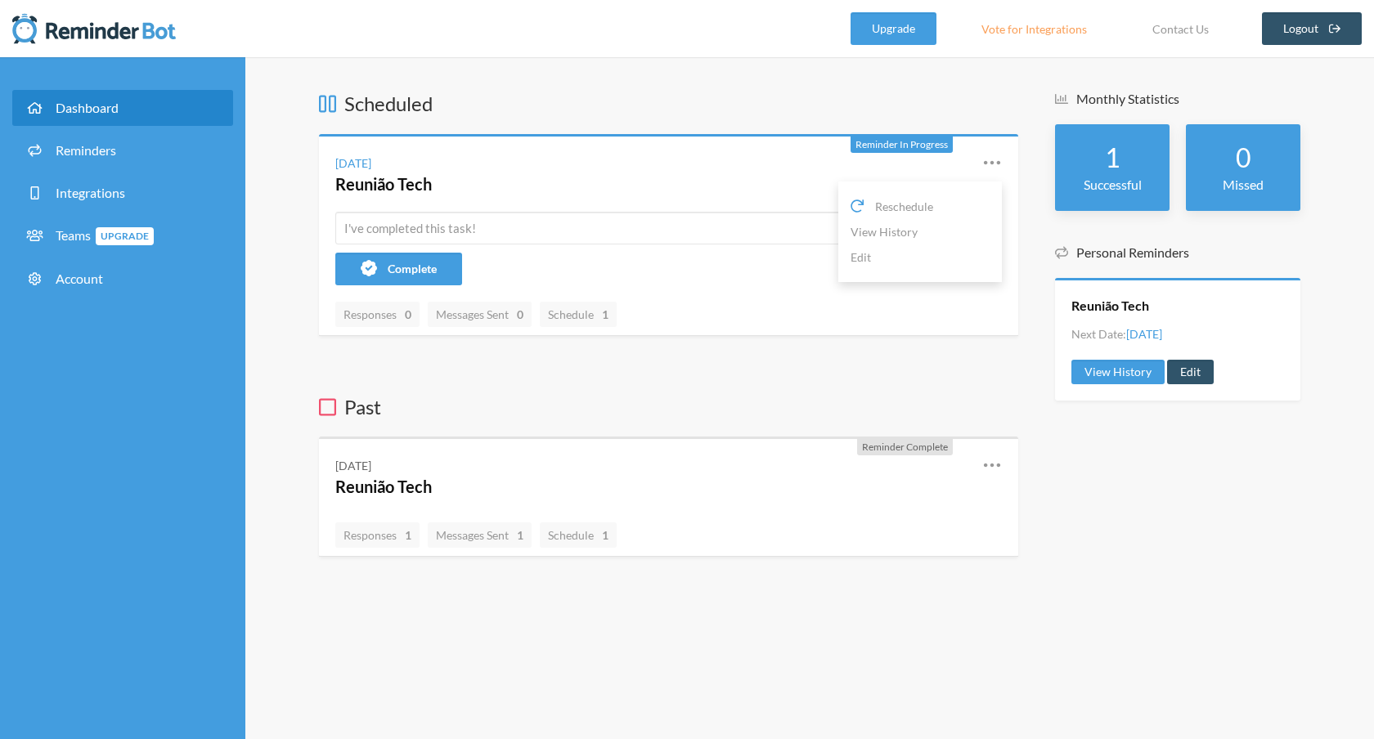
click at [992, 159] on icon at bounding box center [992, 163] width 20 height 20
click at [991, 160] on icon at bounding box center [992, 163] width 20 height 20
click at [875, 256] on link "Edit" at bounding box center [920, 257] width 139 height 25
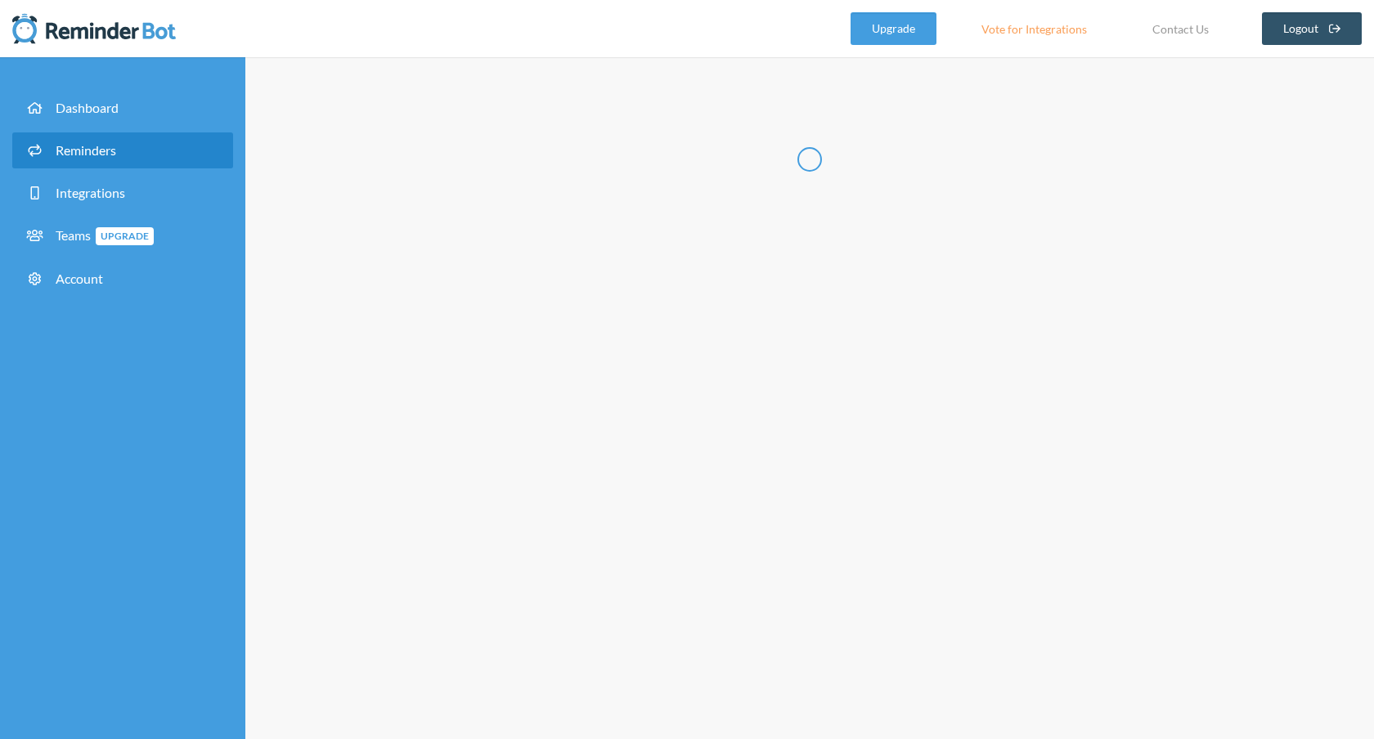
radio input "false"
radio input "true"
type input "Reunião Tech"
select select "11:00:00"
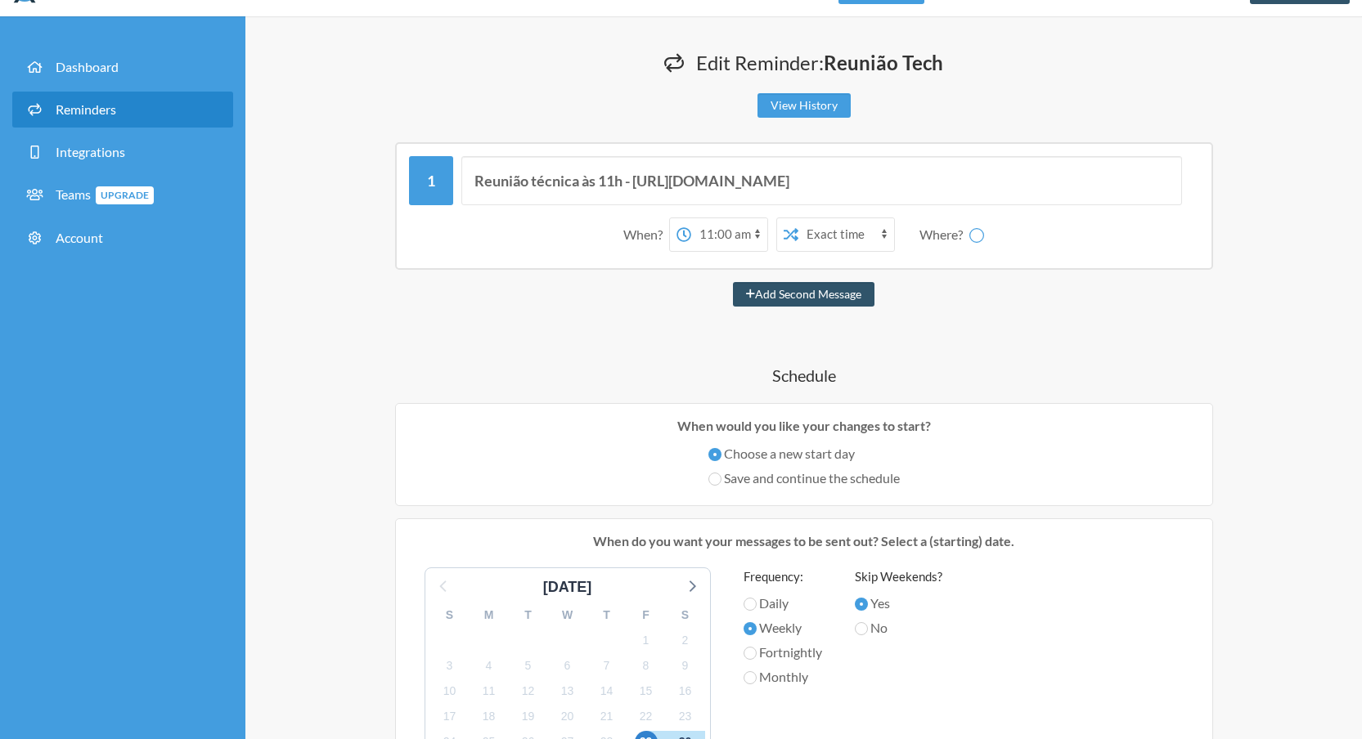
scroll to position [265, 0]
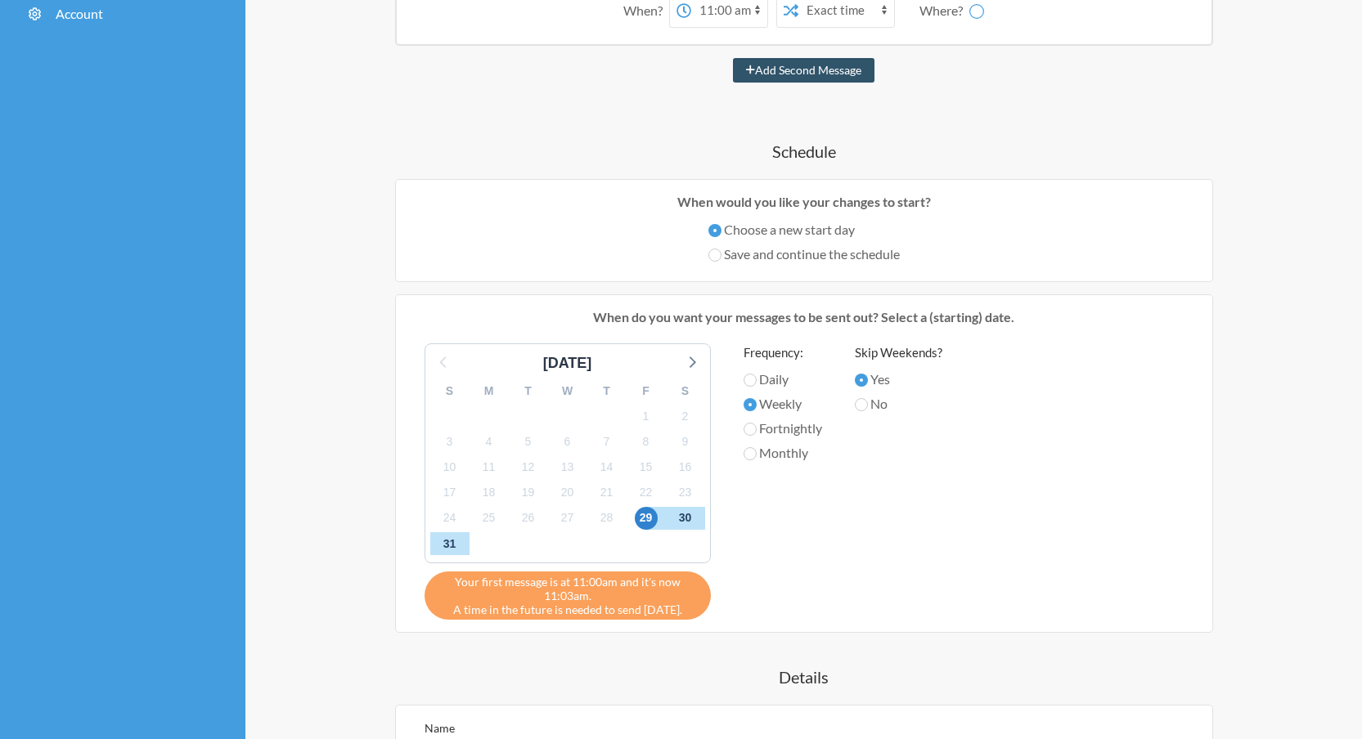
click at [757, 381] on label "Daily" at bounding box center [783, 380] width 79 height 20
click at [757, 381] on input "Daily" at bounding box center [750, 380] width 13 height 13
radio input "true"
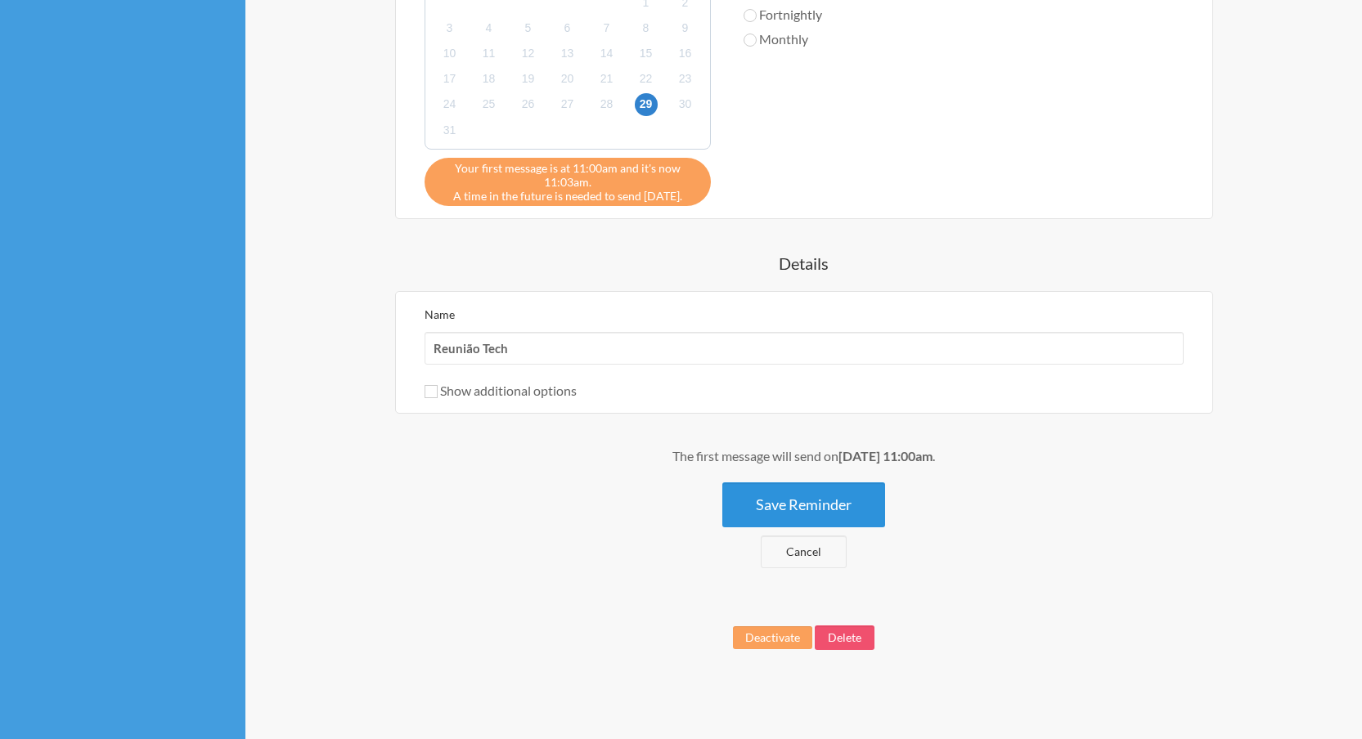
click at [804, 502] on button "Save Reminder" at bounding box center [803, 505] width 163 height 45
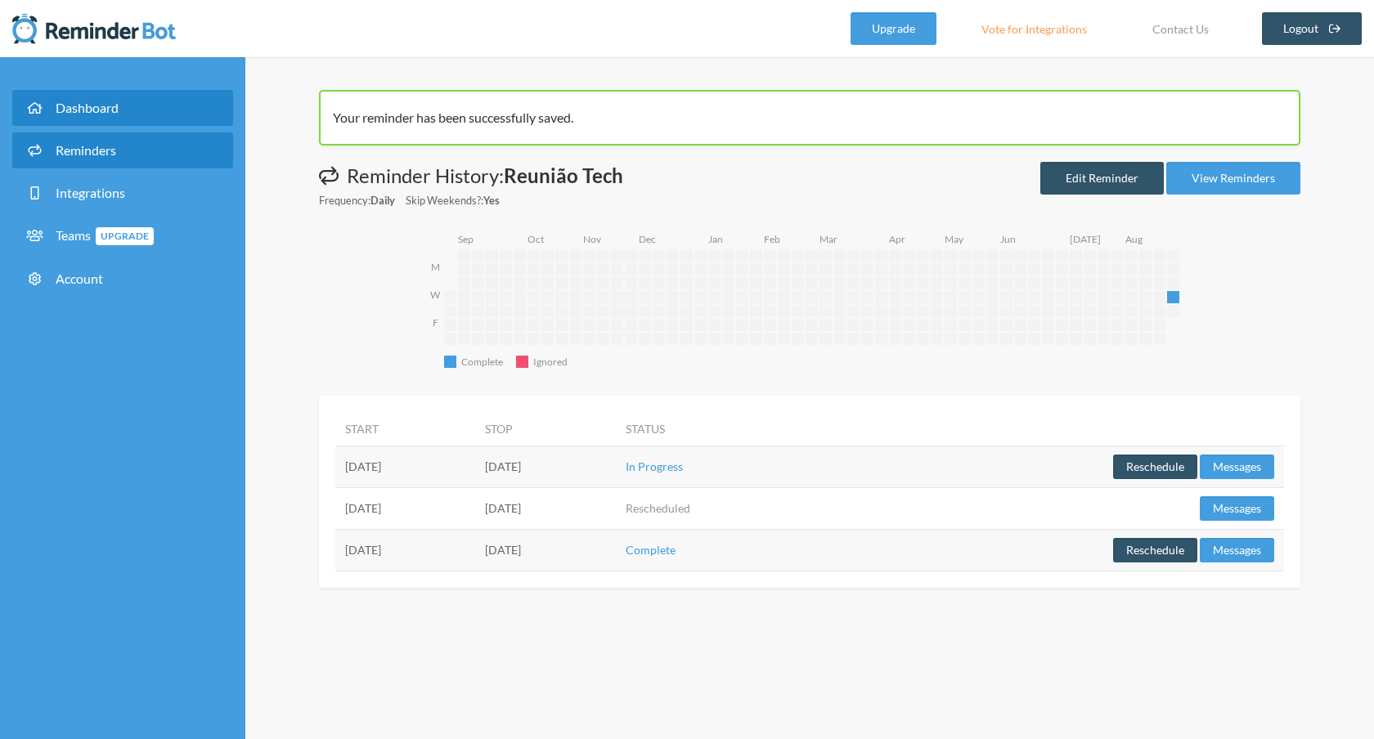
click at [104, 114] on span "Dashboard" at bounding box center [87, 108] width 63 height 16
